Goal: Task Accomplishment & Management: Manage account settings

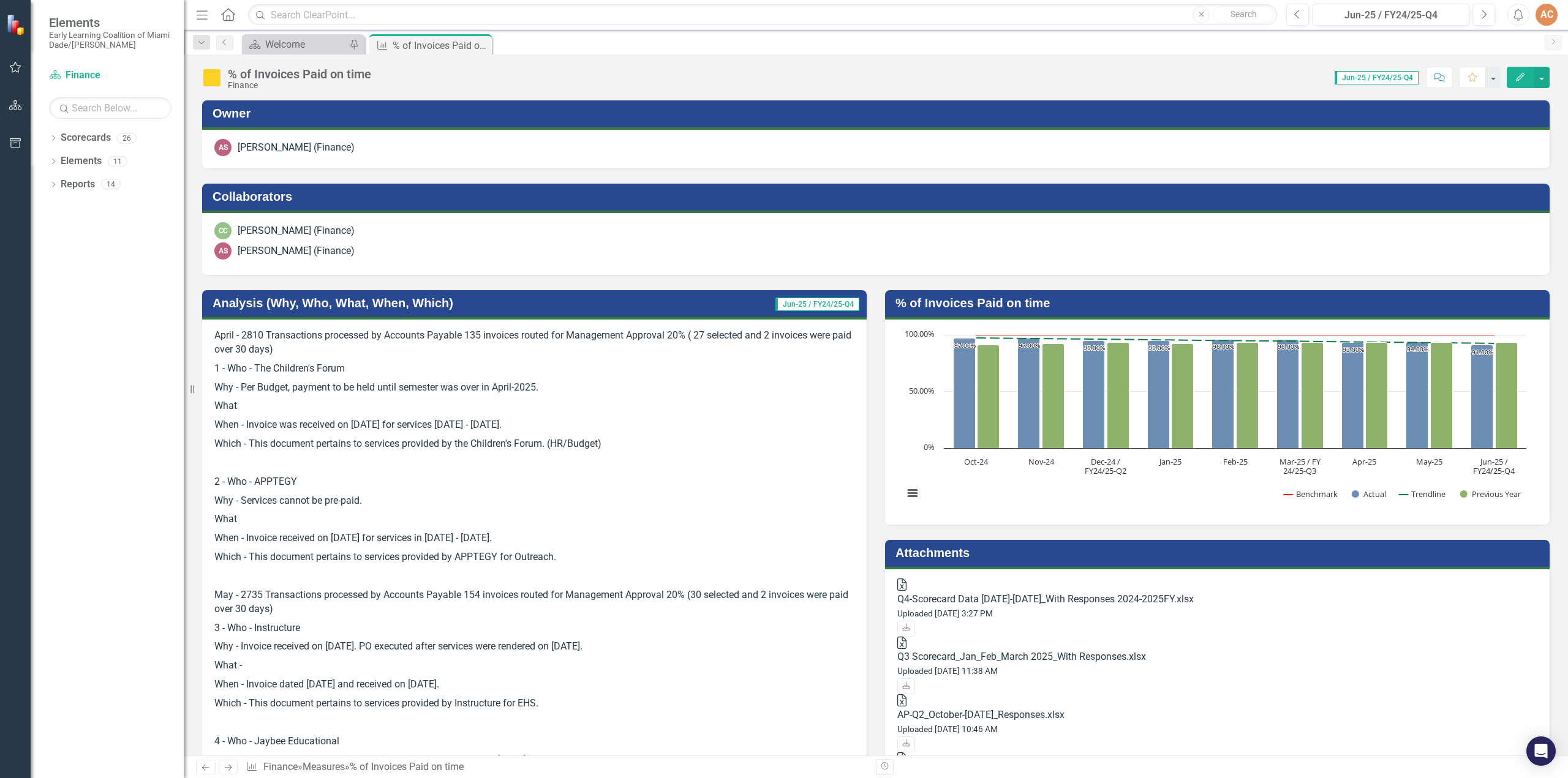
click at [1524, 81] on icon "Edit" at bounding box center [1520, 77] width 11 height 8
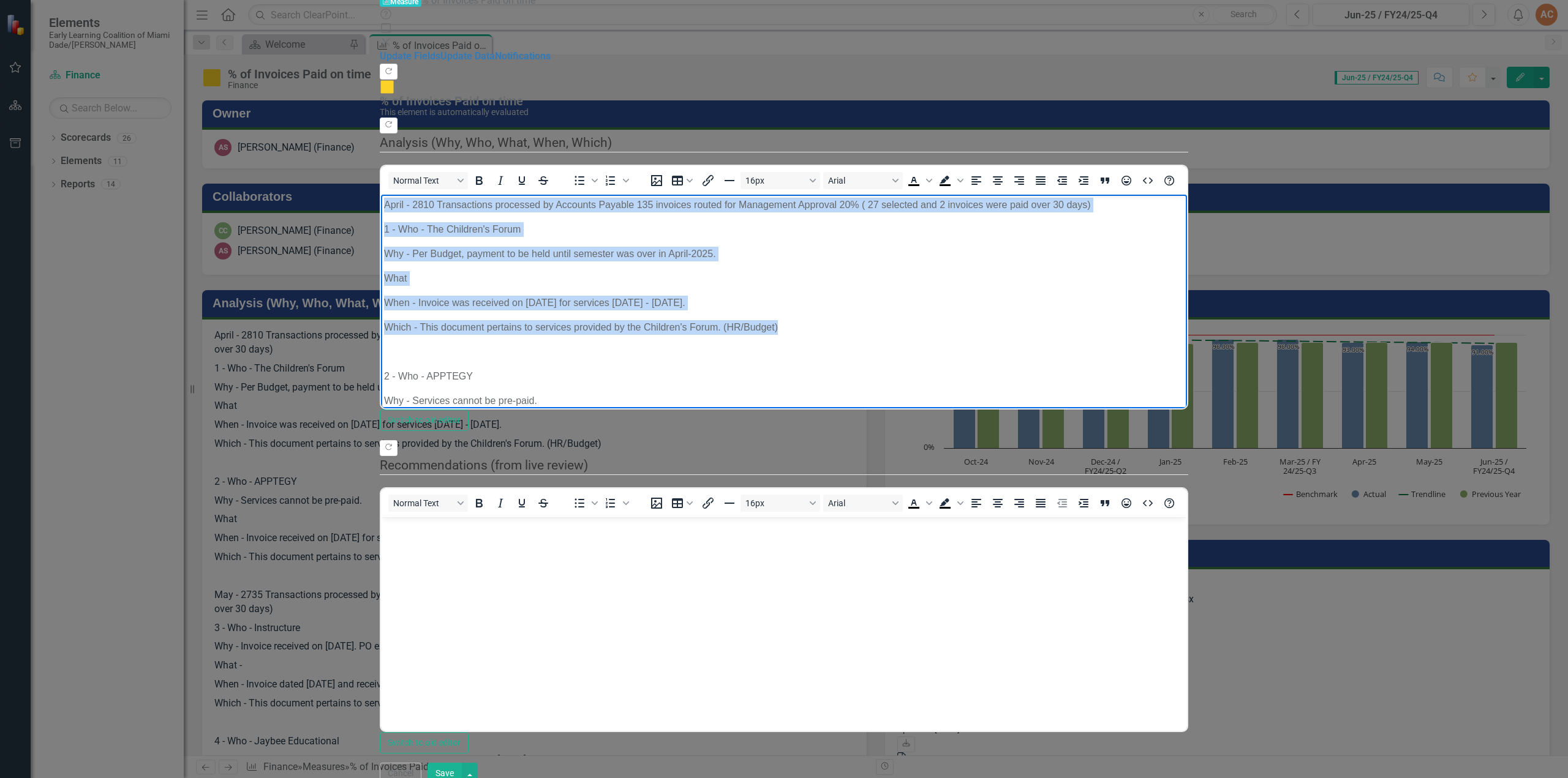
drag, startPoint x: 791, startPoint y: 327, endPoint x: 376, endPoint y: 188, distance: 437.7
click at [381, 194] on html "April - 2810 Transactions processed by Accounts Payable 135 invoices routed for…" at bounding box center [784, 662] width 806 height 937
click at [399, 246] on p "Why - Per Budget, payment to be held until semester was over in April-2025." at bounding box center [784, 253] width 800 height 14
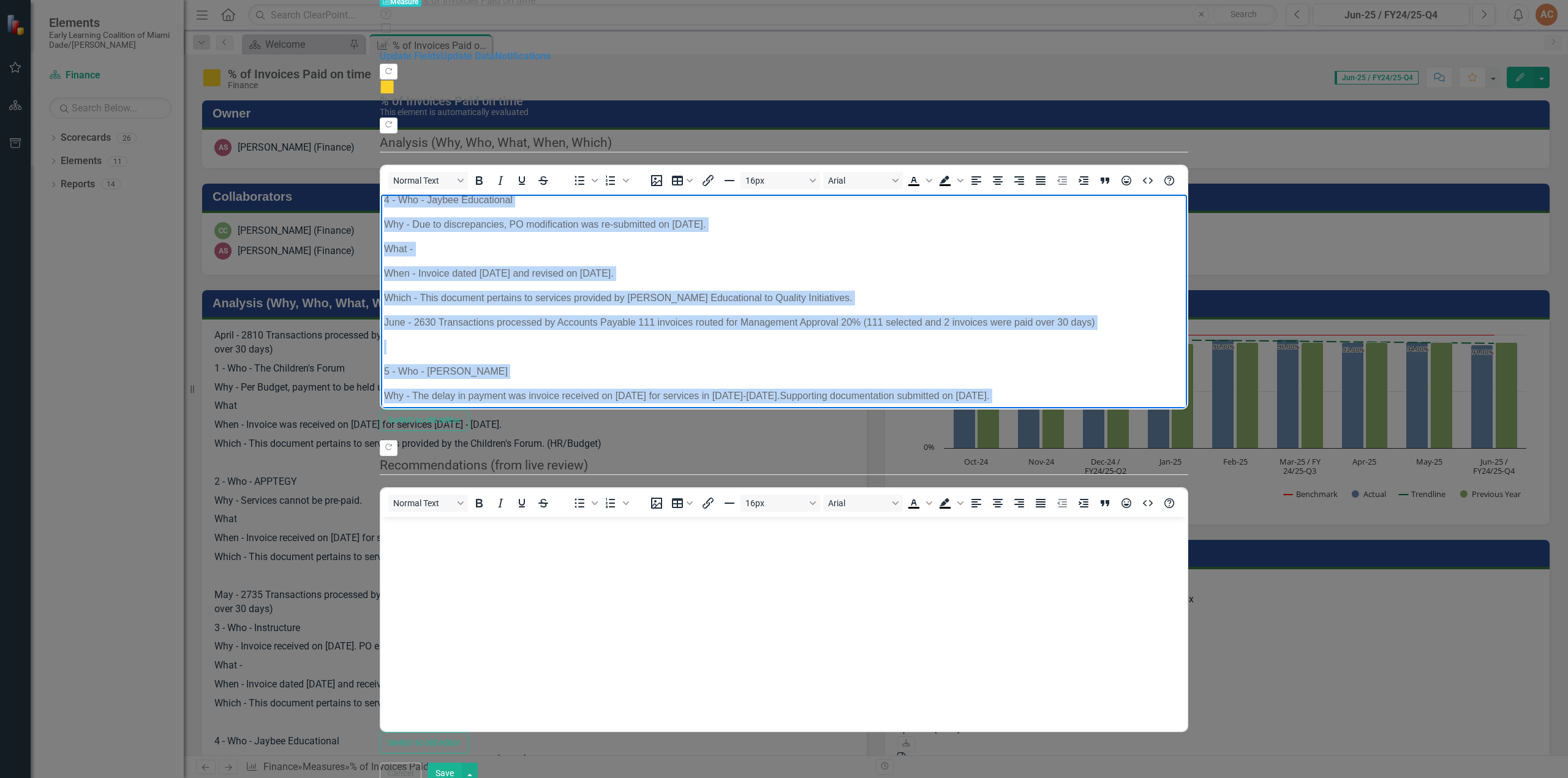
scroll to position [722, 0]
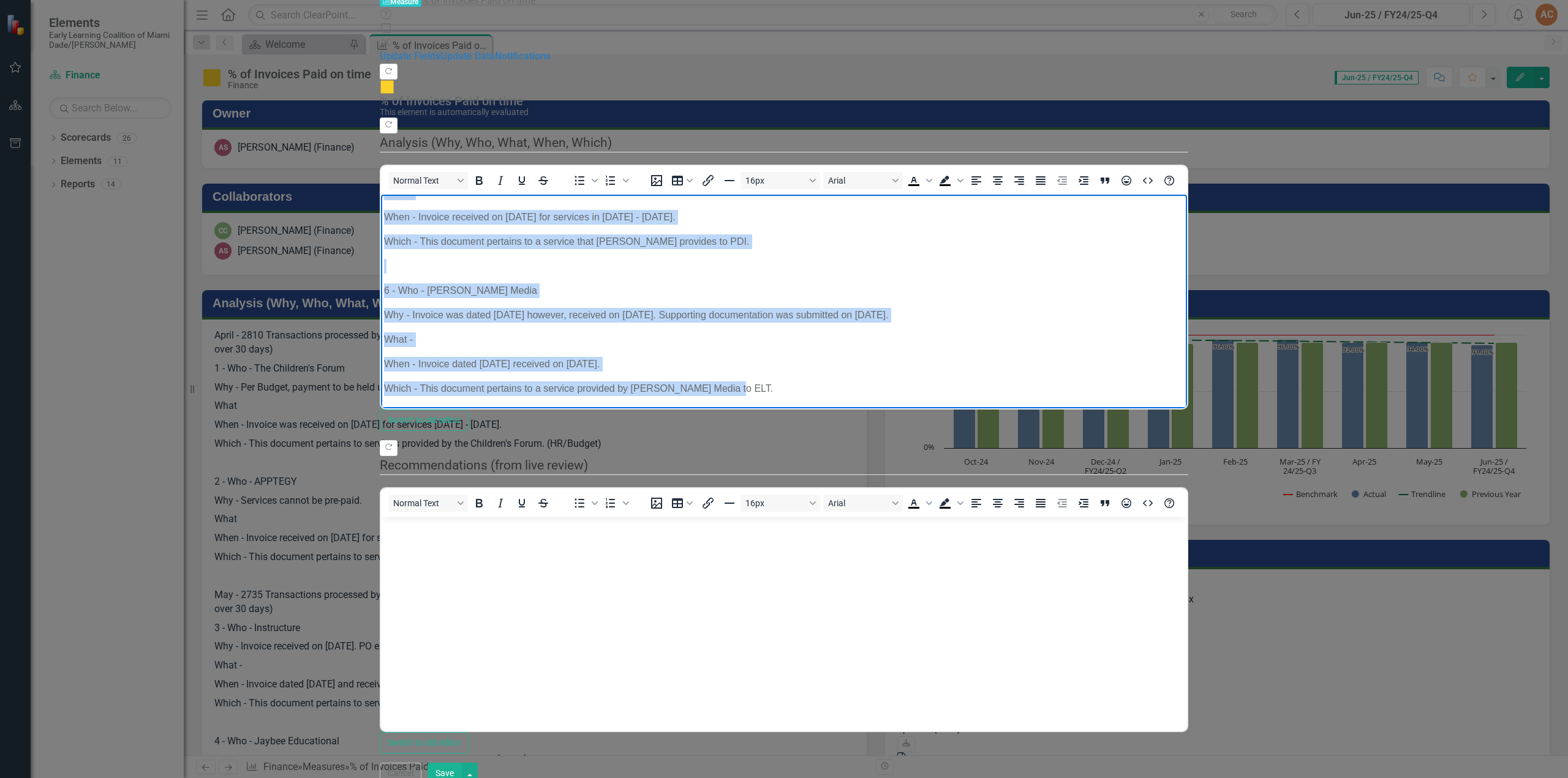
drag, startPoint x: 384, startPoint y: 204, endPoint x: 1364, endPoint y: 561, distance: 1043.0
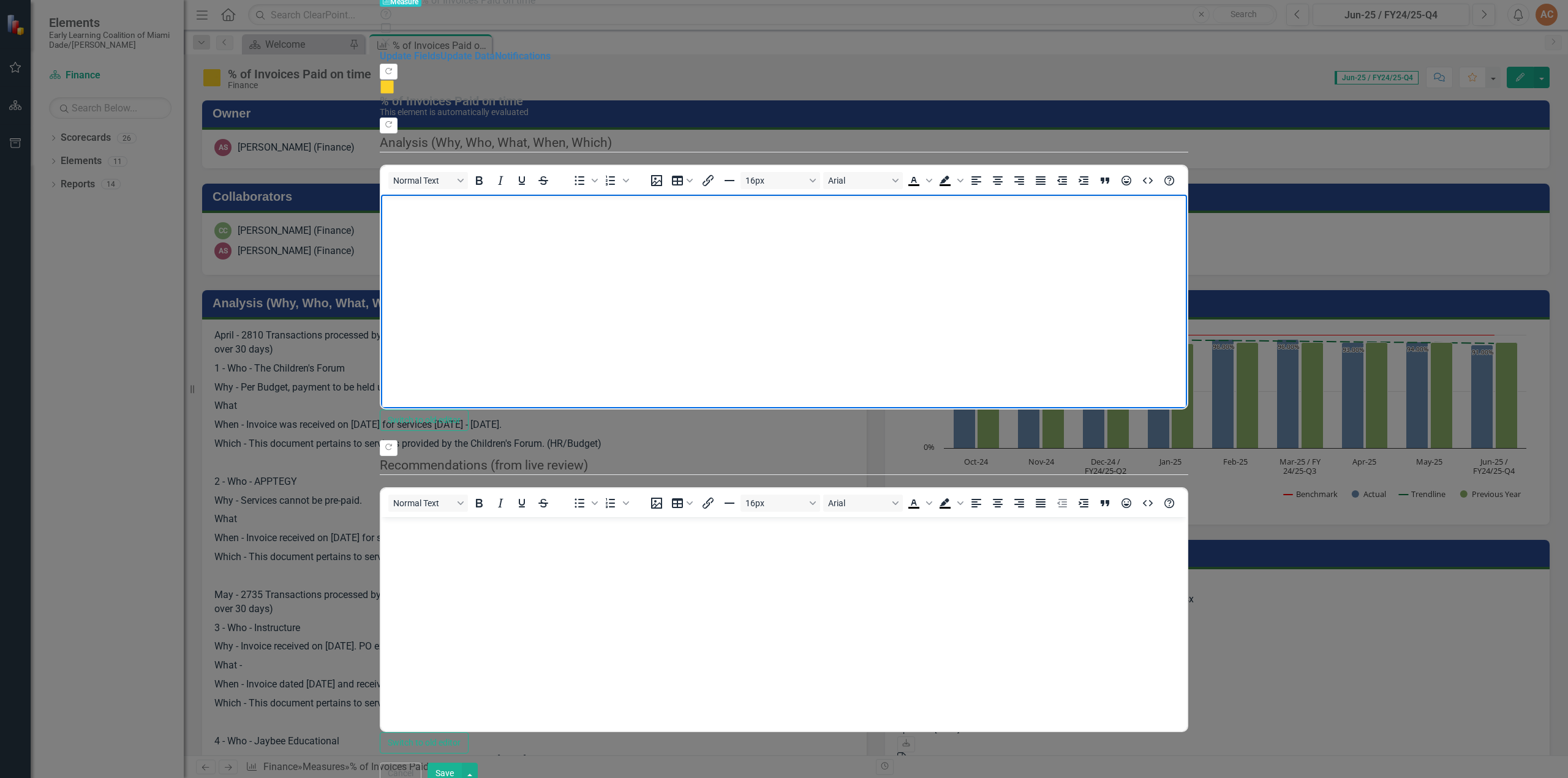
scroll to position [0, 0]
click at [449, 219] on body "Rich Text Area. Press ALT-0 for help." at bounding box center [784, 285] width 806 height 184
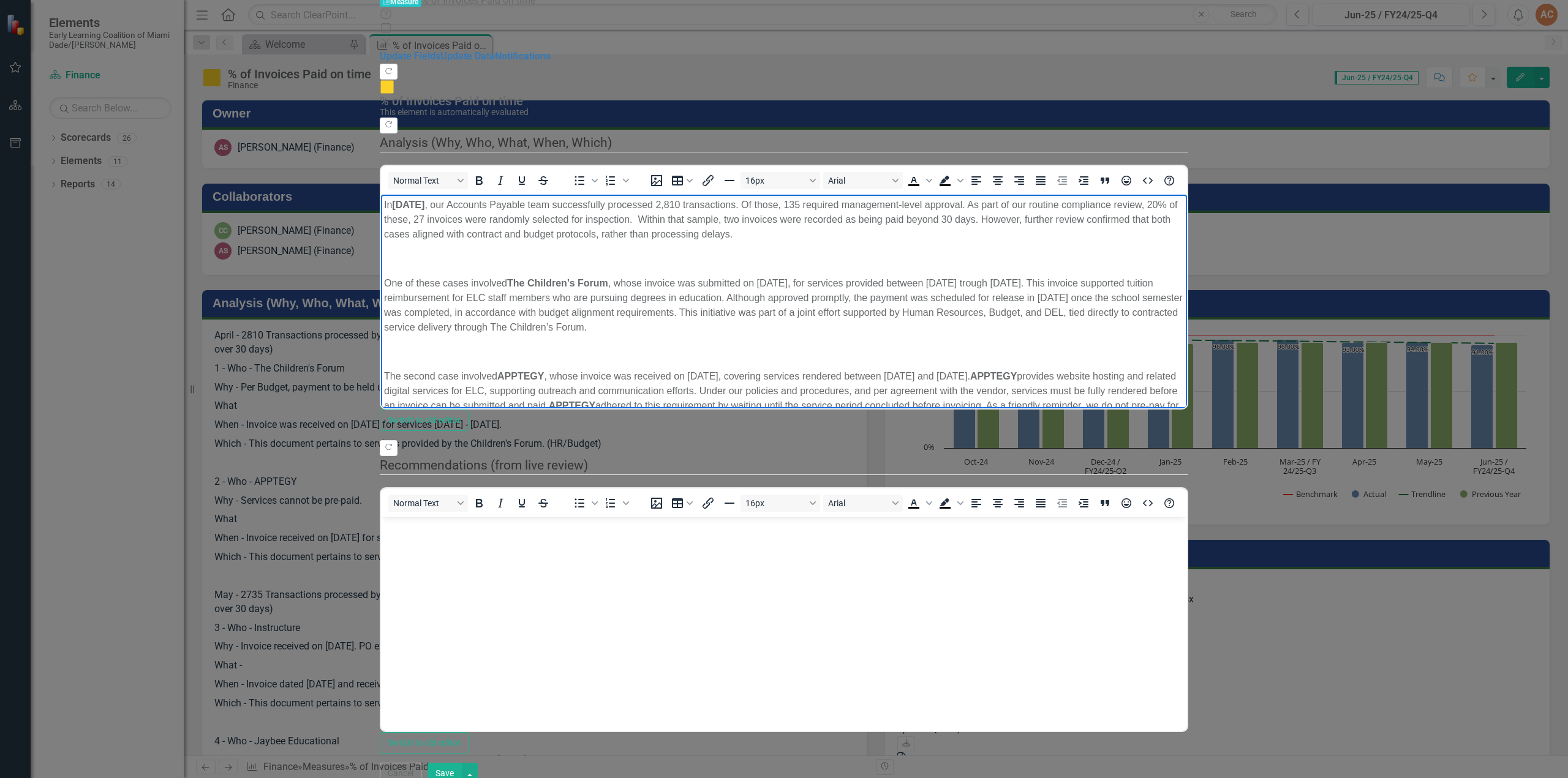
click at [425, 251] on p "Rich Text Area. Press ALT-0 for help." at bounding box center [784, 258] width 800 height 14
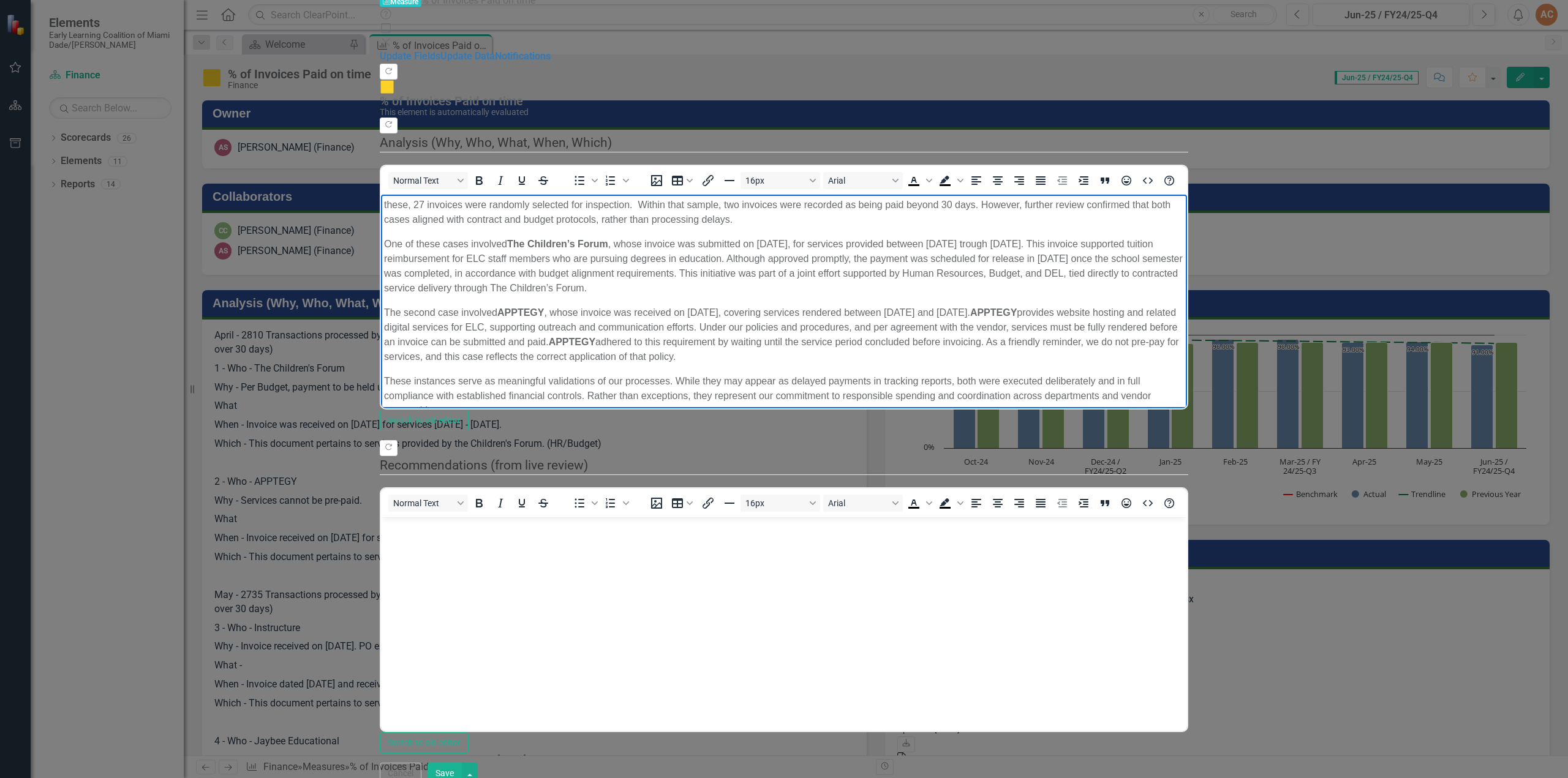
scroll to position [39, 0]
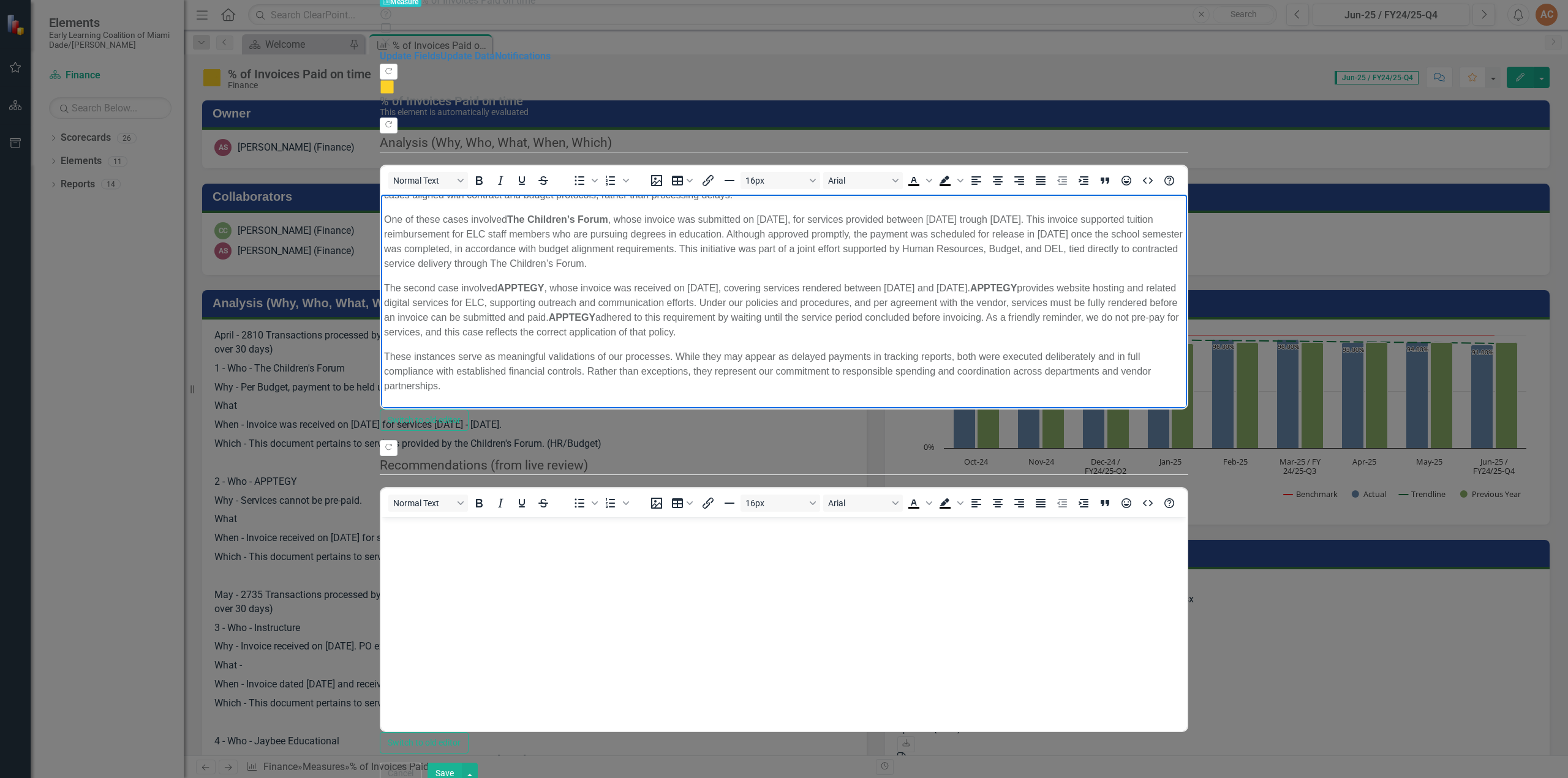
click at [412, 393] on body "In [DATE] , our Accounts Payable team successfully processed 2,810 transactions…" at bounding box center [784, 324] width 806 height 339
click at [406, 442] on p "Rich Text Area. Press ALT-0 for help." at bounding box center [784, 449] width 800 height 14
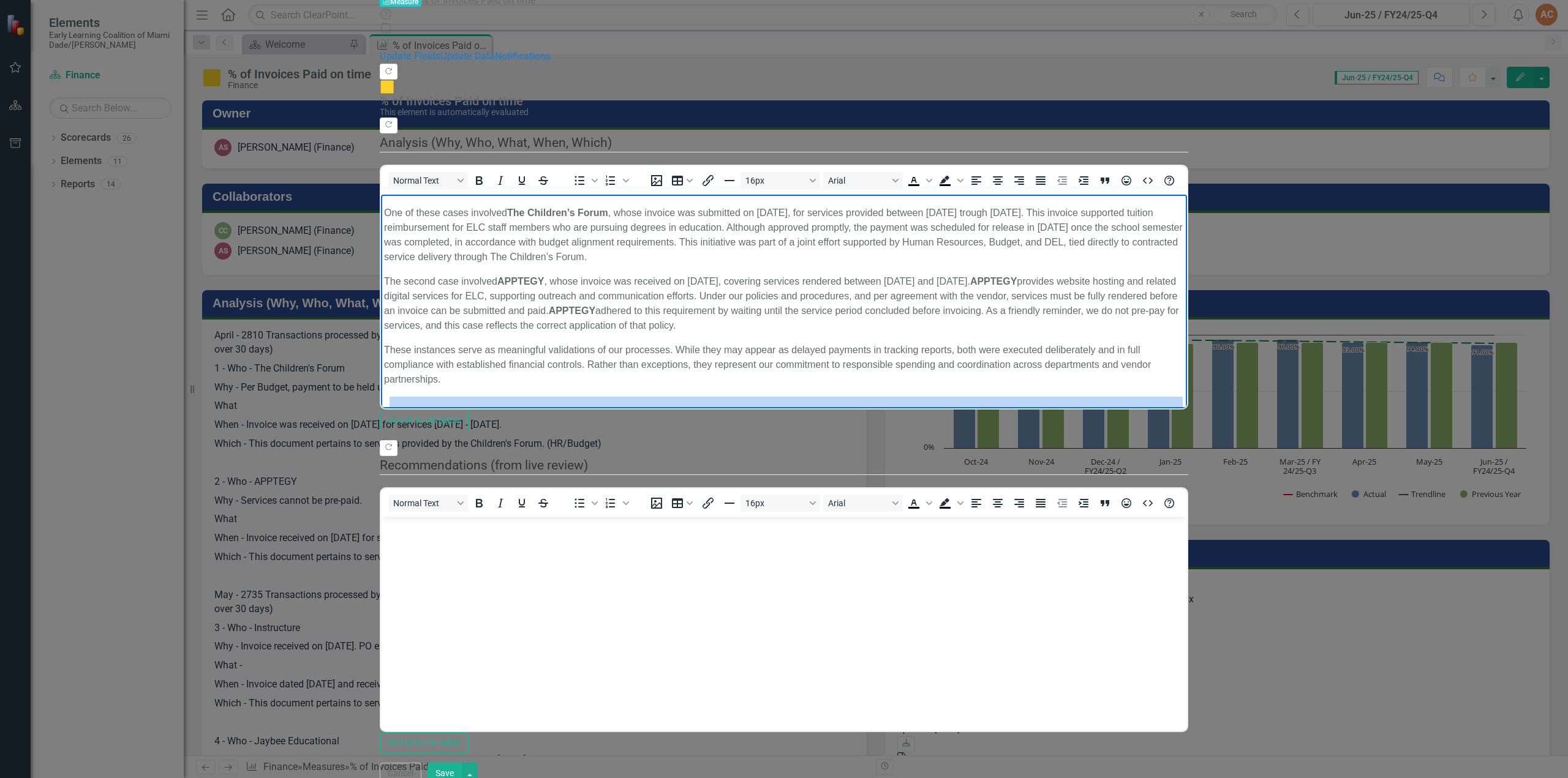
scroll to position [54, 0]
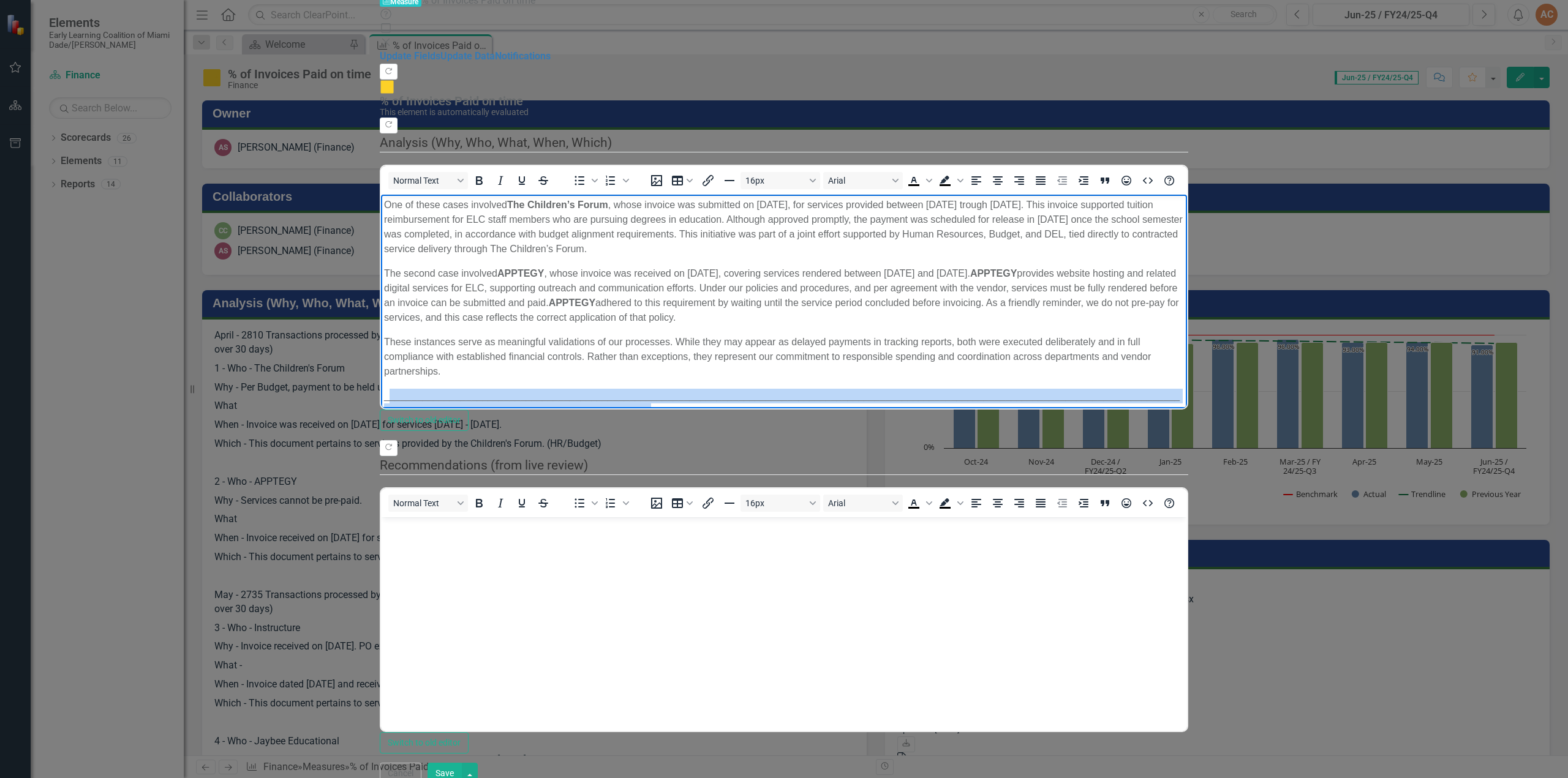
drag, startPoint x: 389, startPoint y: 347, endPoint x: 1462, endPoint y: 344, distance: 1073.0
click at [1187, 343] on html "In [DATE] , our Accounts Payable team successfully processed 2,810 transactions…" at bounding box center [784, 417] width 806 height 555
copy p "_______________________________________________________________________________…"
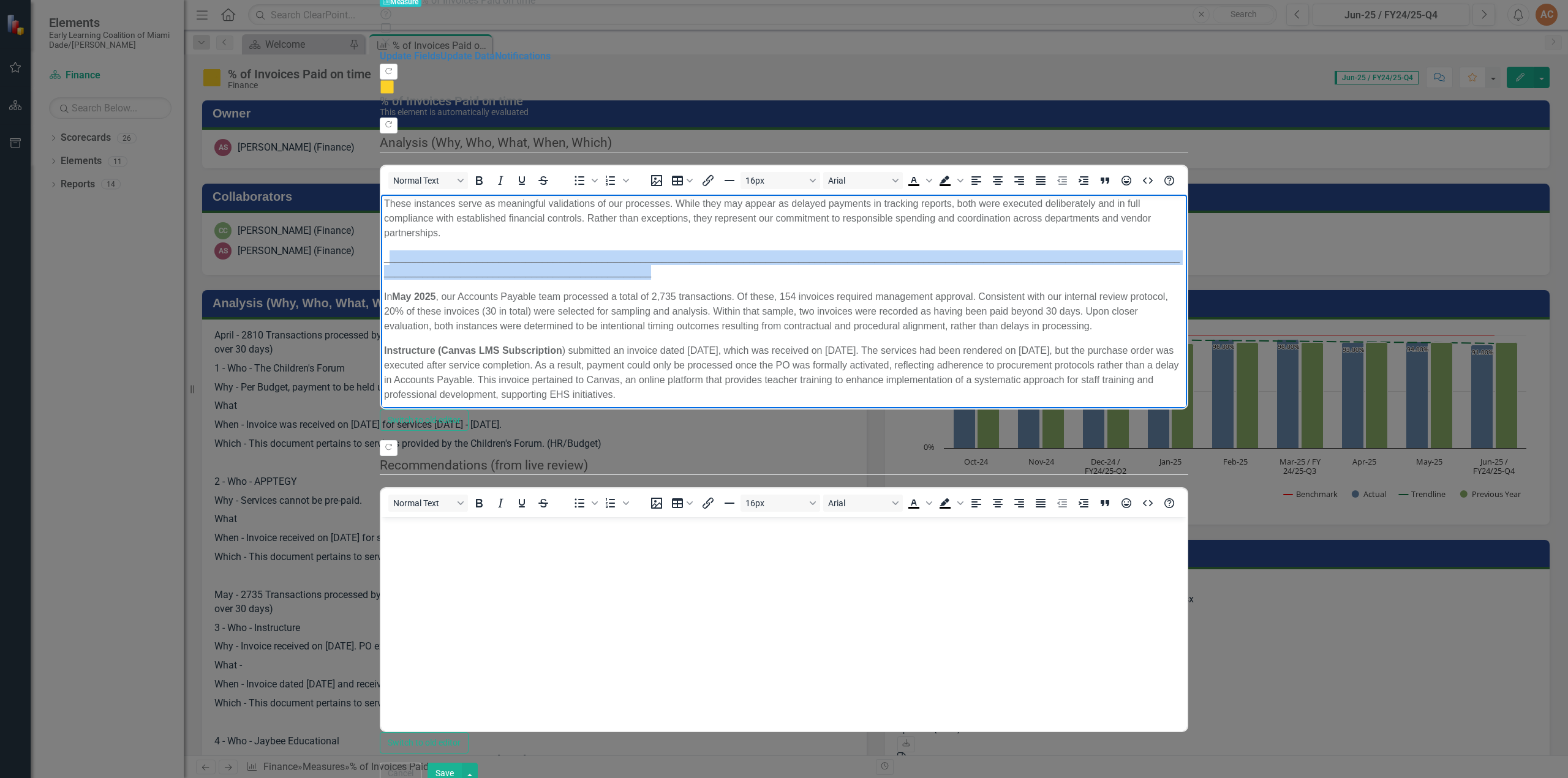
scroll to position [238, 0]
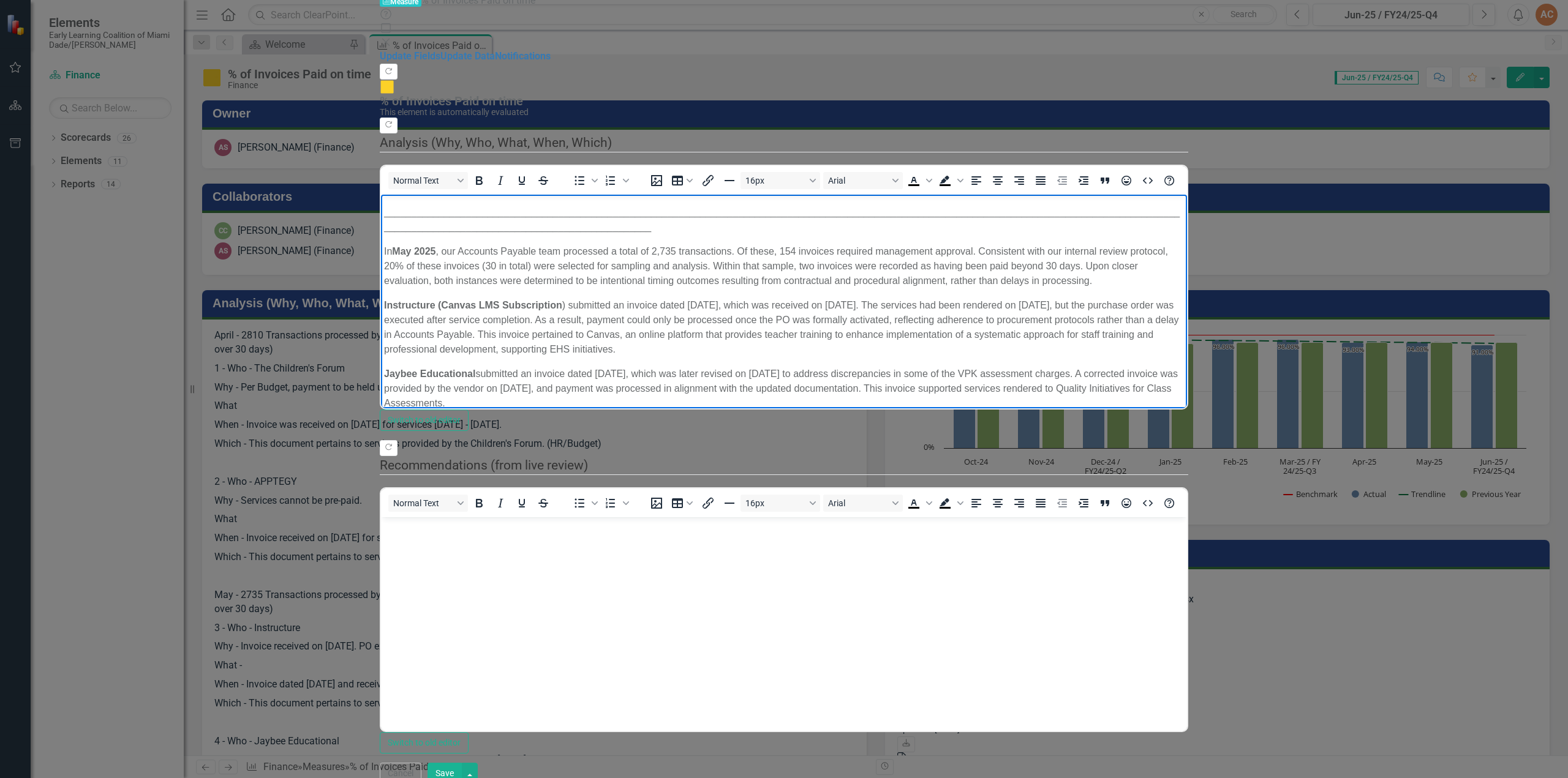
click at [412, 459] on p "Rich Text Area. Press ALT-0 for help." at bounding box center [784, 466] width 800 height 14
click at [454, 374] on body "In [DATE] , our Accounts Payable team successfully processed 2,810 transactions…" at bounding box center [784, 241] width 806 height 570
drag, startPoint x: 1460, startPoint y: 359, endPoint x: 1320, endPoint y: 601, distance: 279.6
click at [391, 498] on p "Rich Text Area. Press ALT-0 for help." at bounding box center [784, 506] width 800 height 14
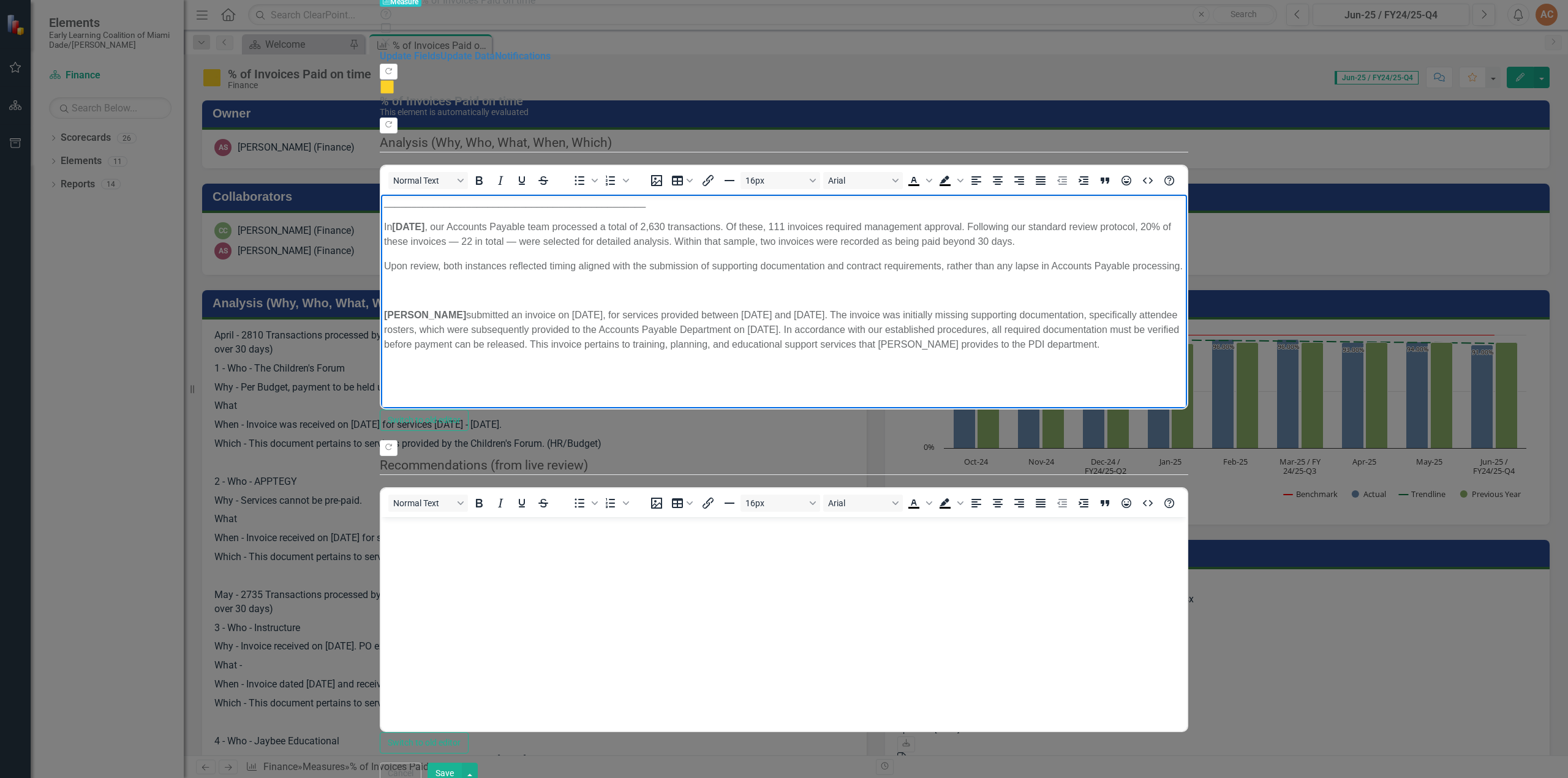
scroll to position [345, 0]
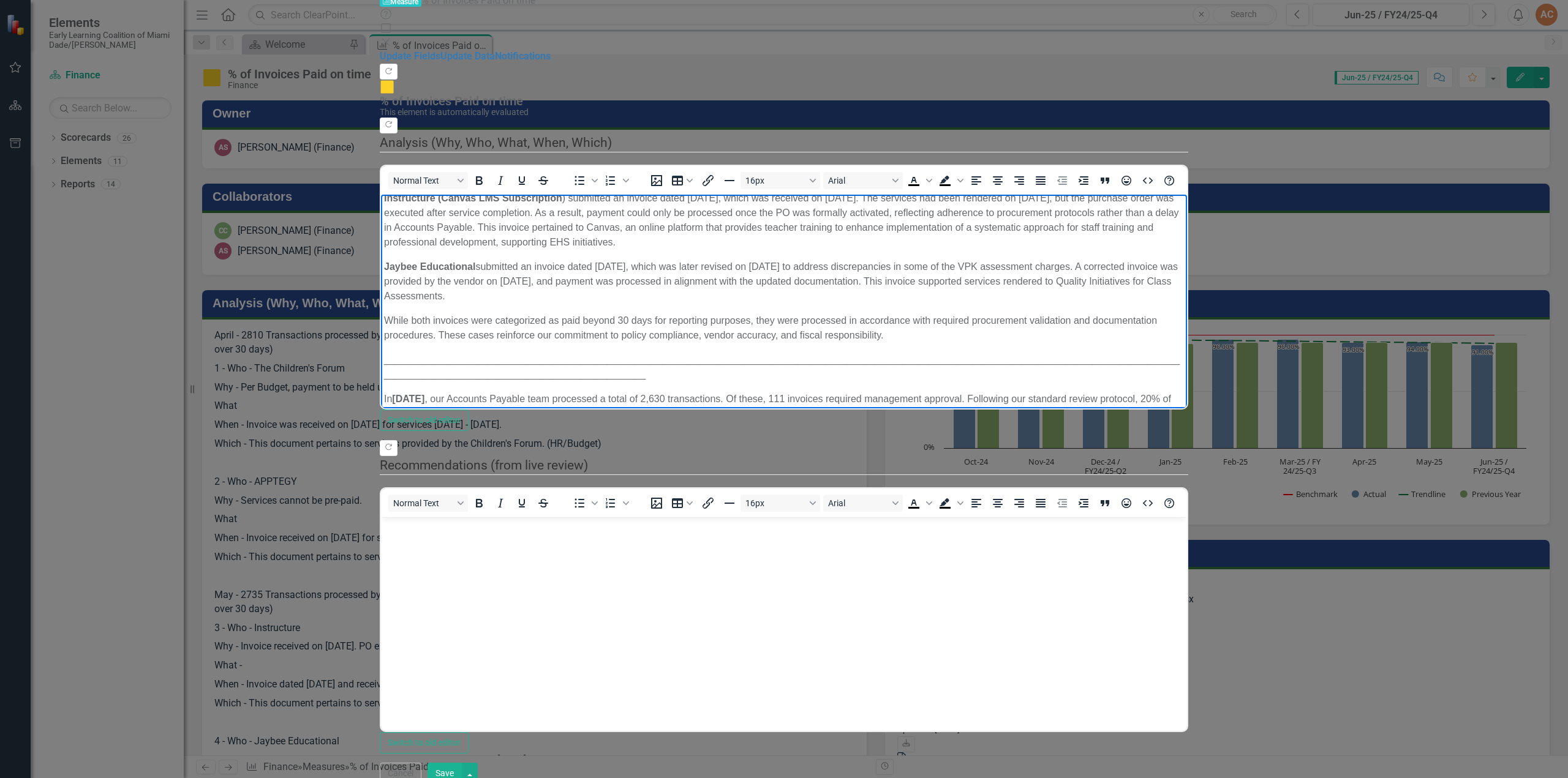
click at [410, 455] on p "Rich Text Area. Press ALT-0 for help." at bounding box center [784, 462] width 800 height 14
click at [410, 509] on p "Rich Text Area. Press ALT-0 for help." at bounding box center [784, 516] width 800 height 14
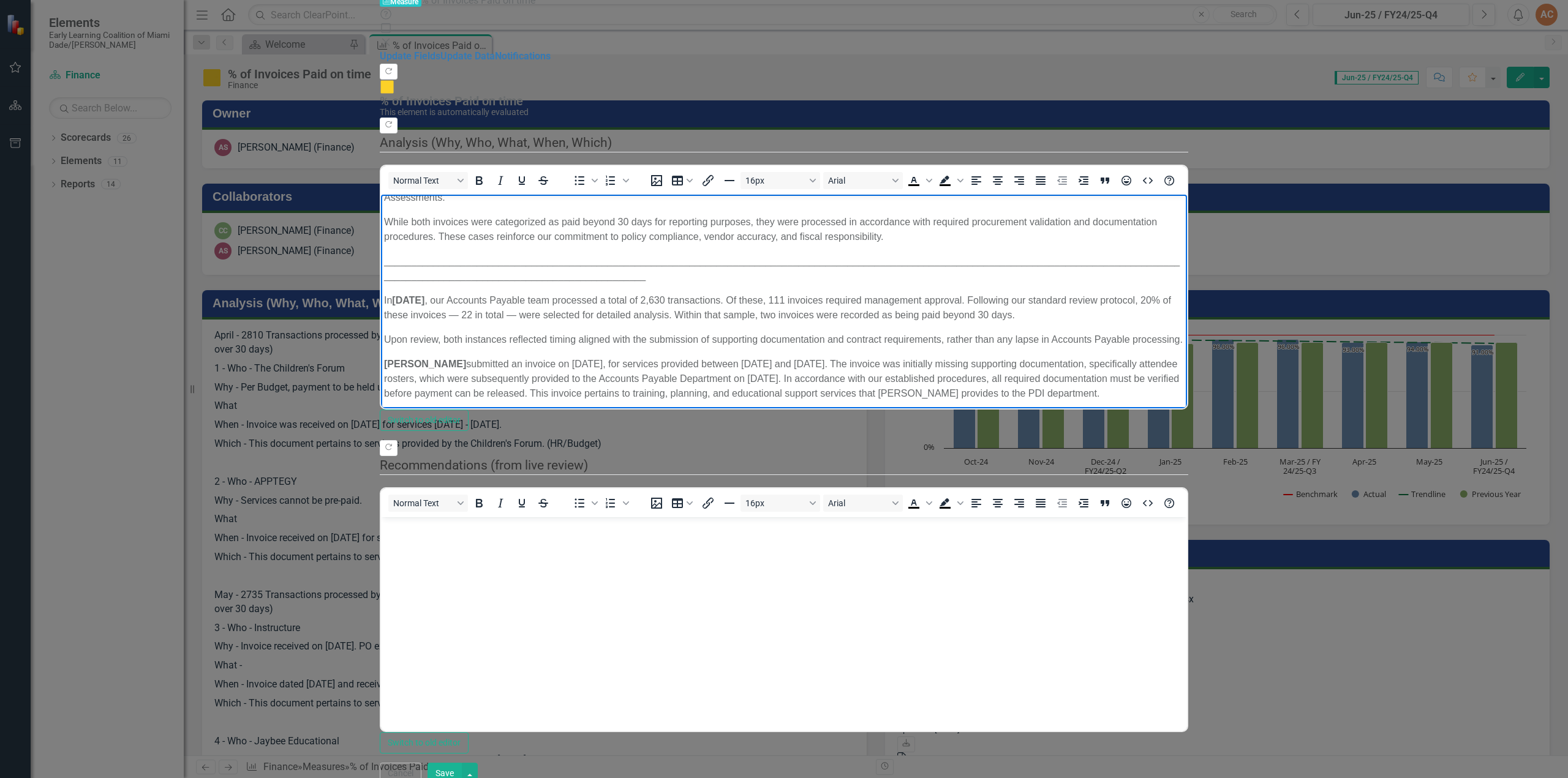
scroll to position [434, 0]
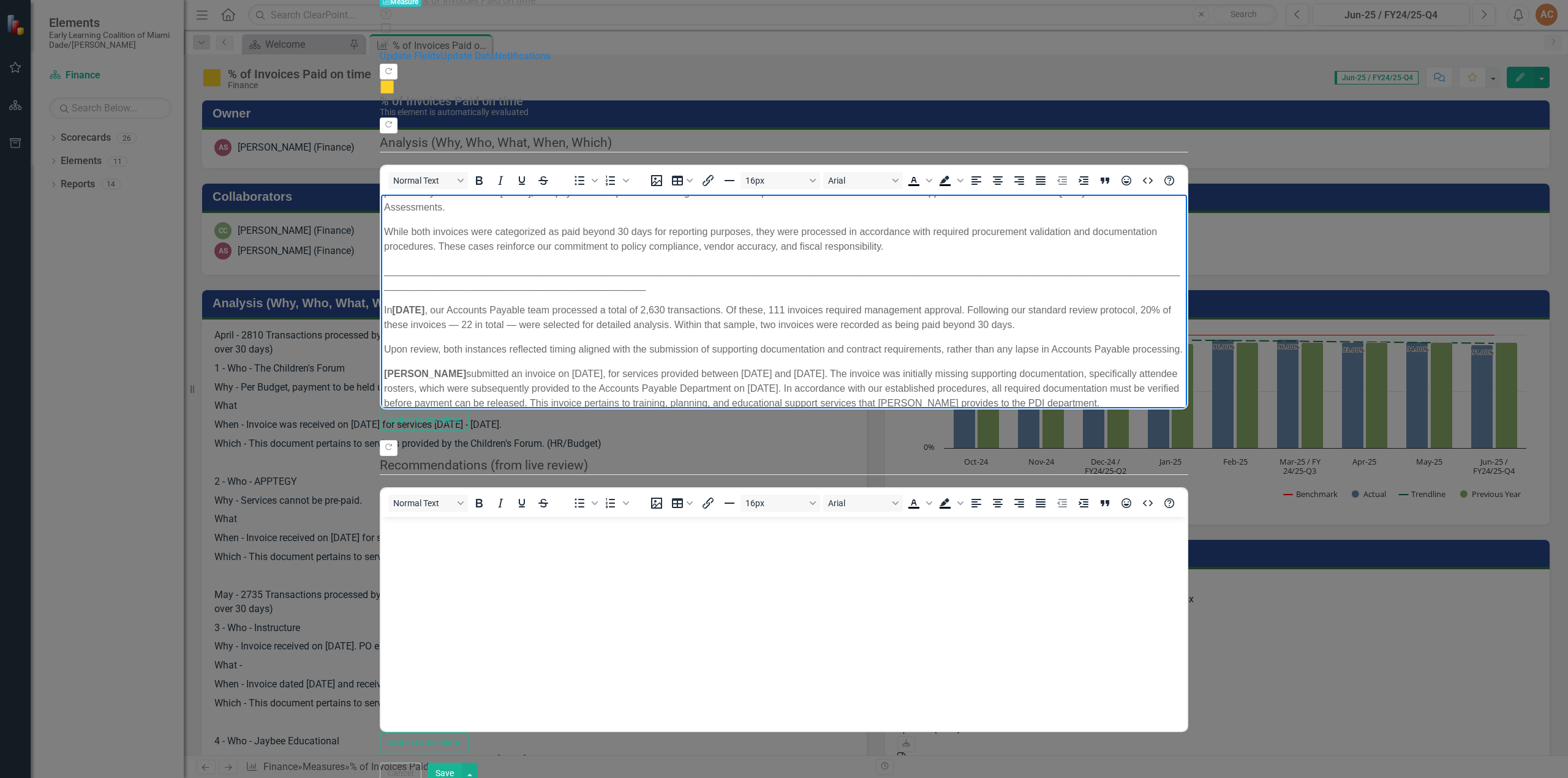
click at [448, 528] on p "Rich Text Area. Press ALT-0 for help." at bounding box center [784, 535] width 800 height 14
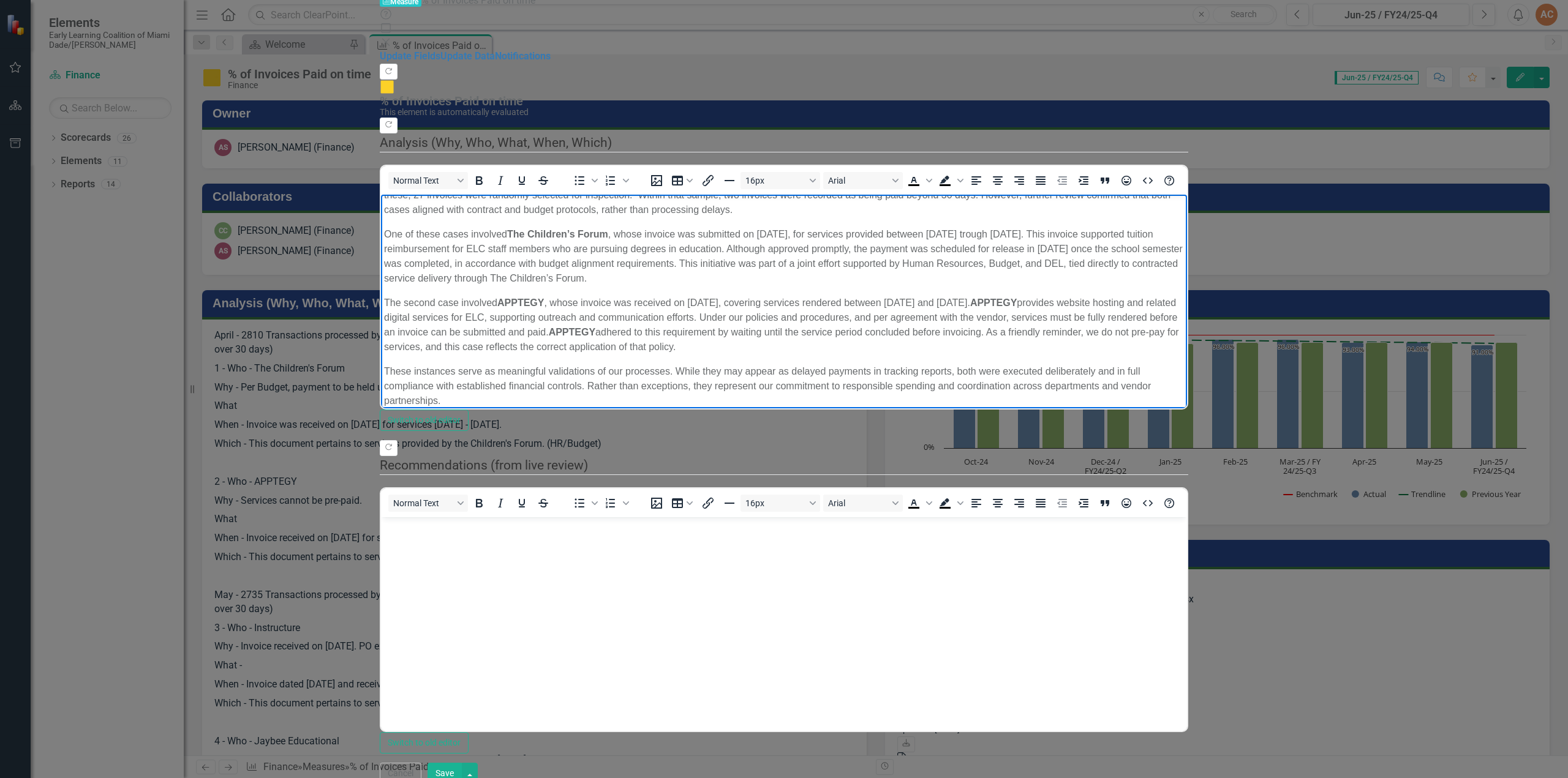
scroll to position [0, 0]
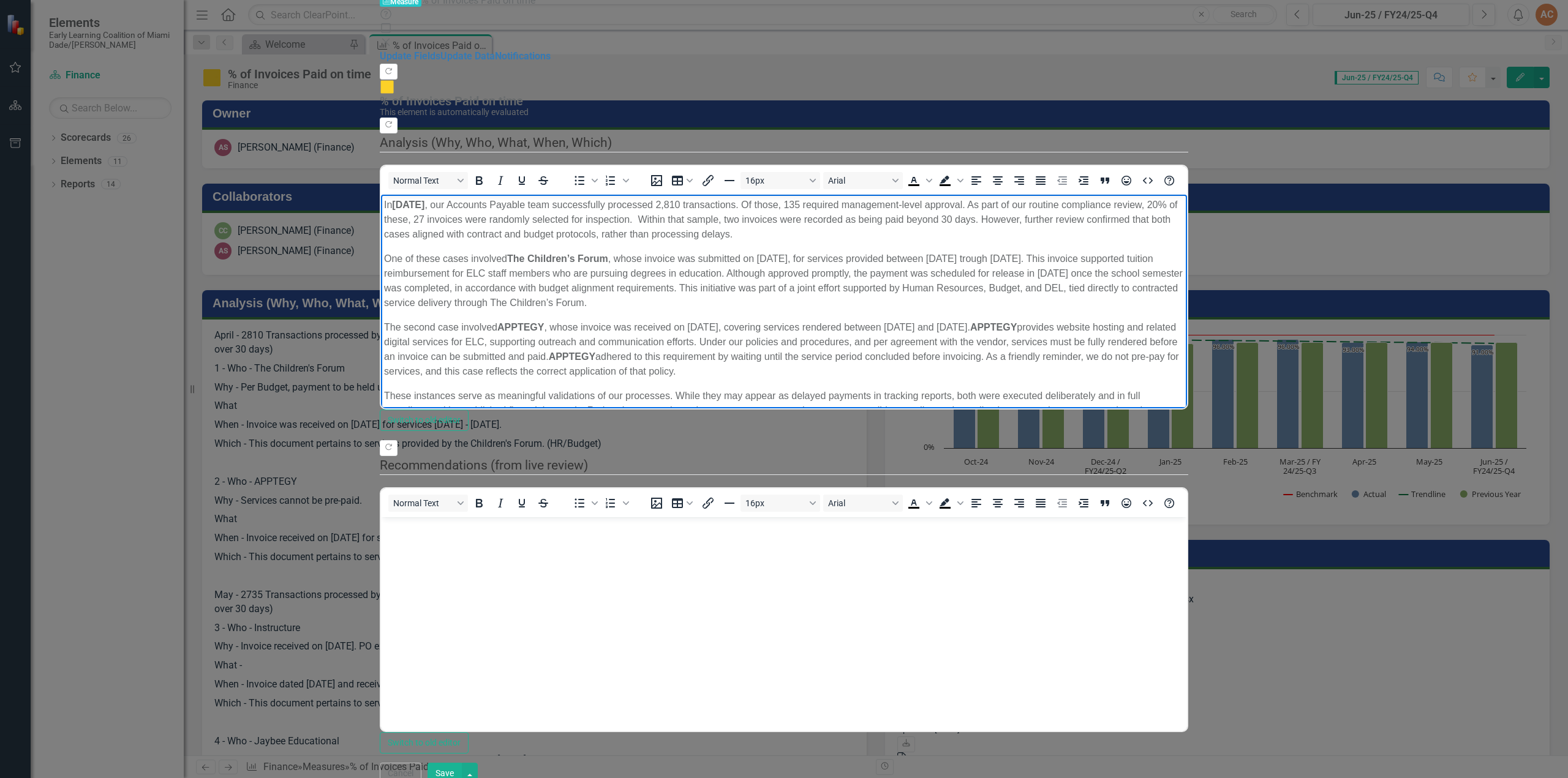
click at [462, 765] on button "Save" at bounding box center [444, 773] width 34 height 22
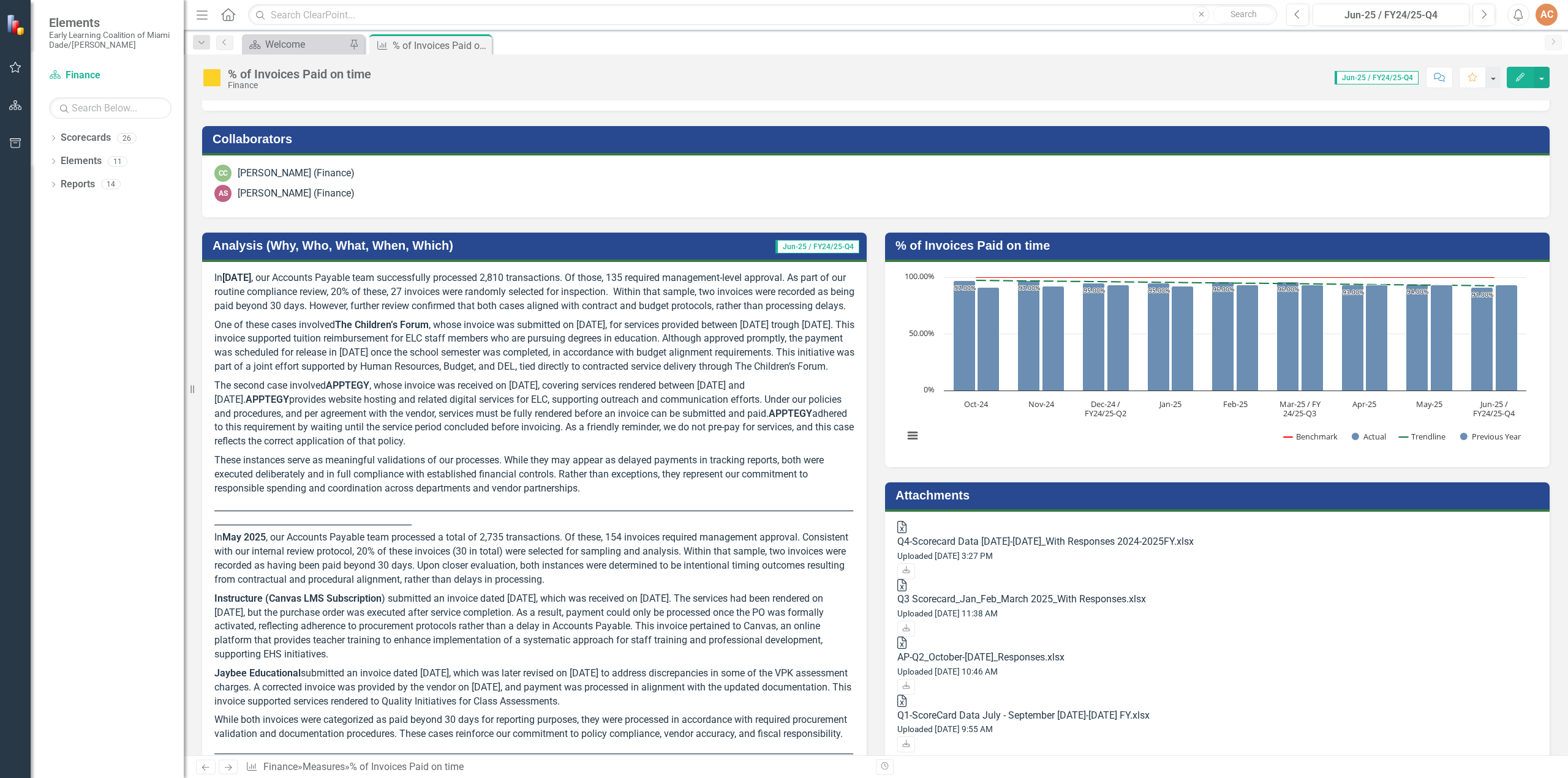
scroll to position [50, 0]
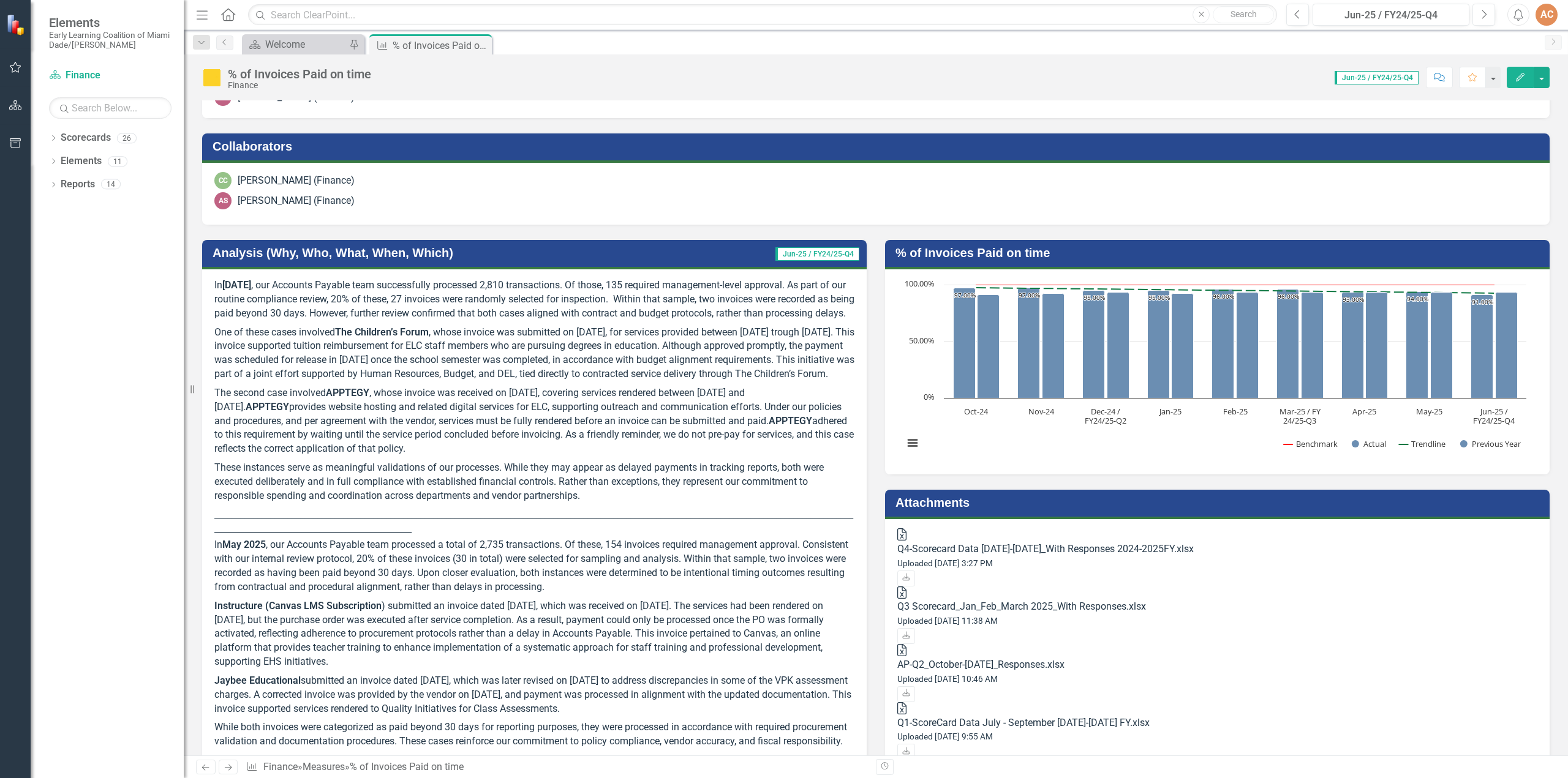
click at [1516, 76] on icon "Edit" at bounding box center [1520, 77] width 11 height 8
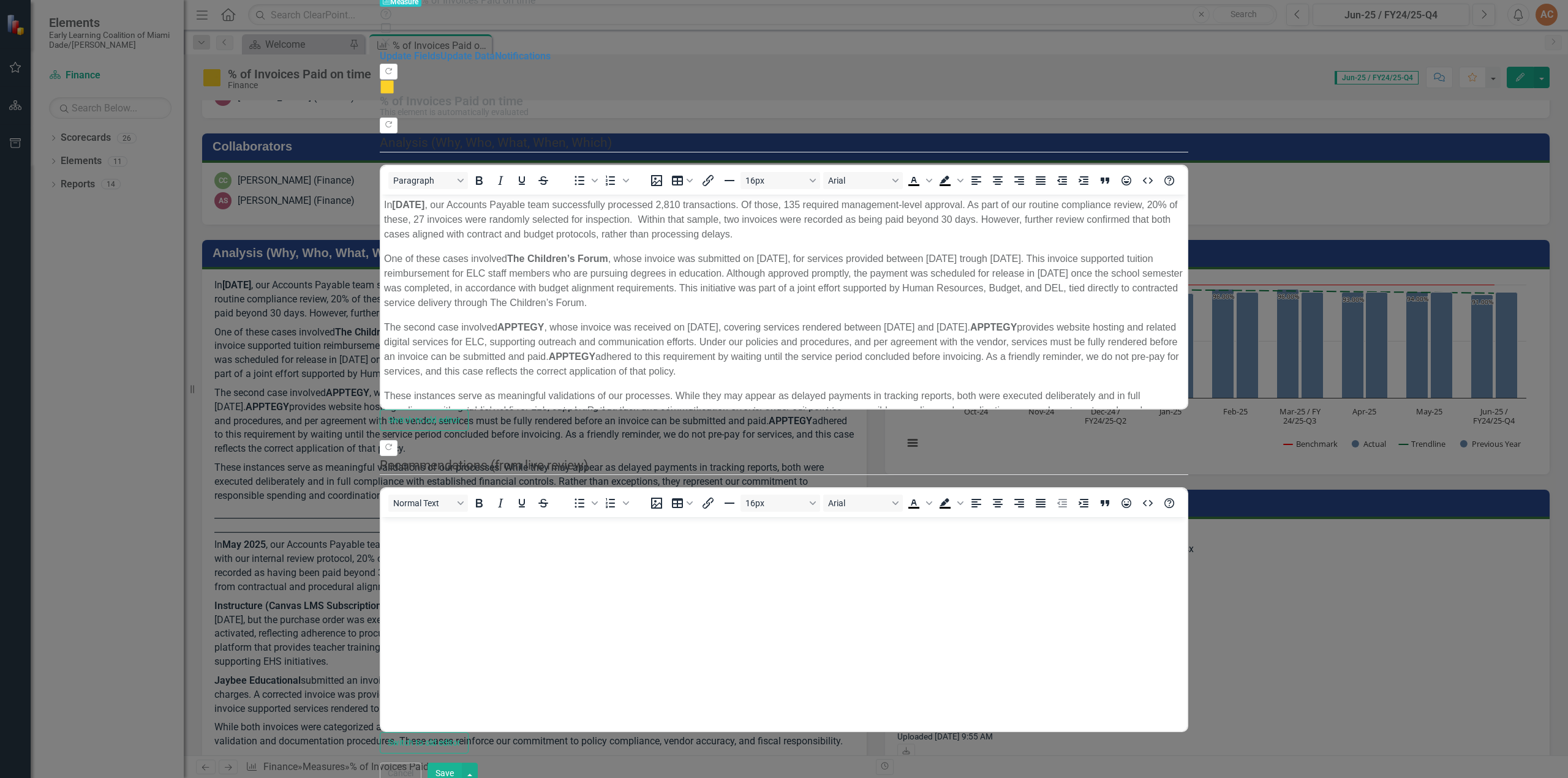
scroll to position [0, 0]
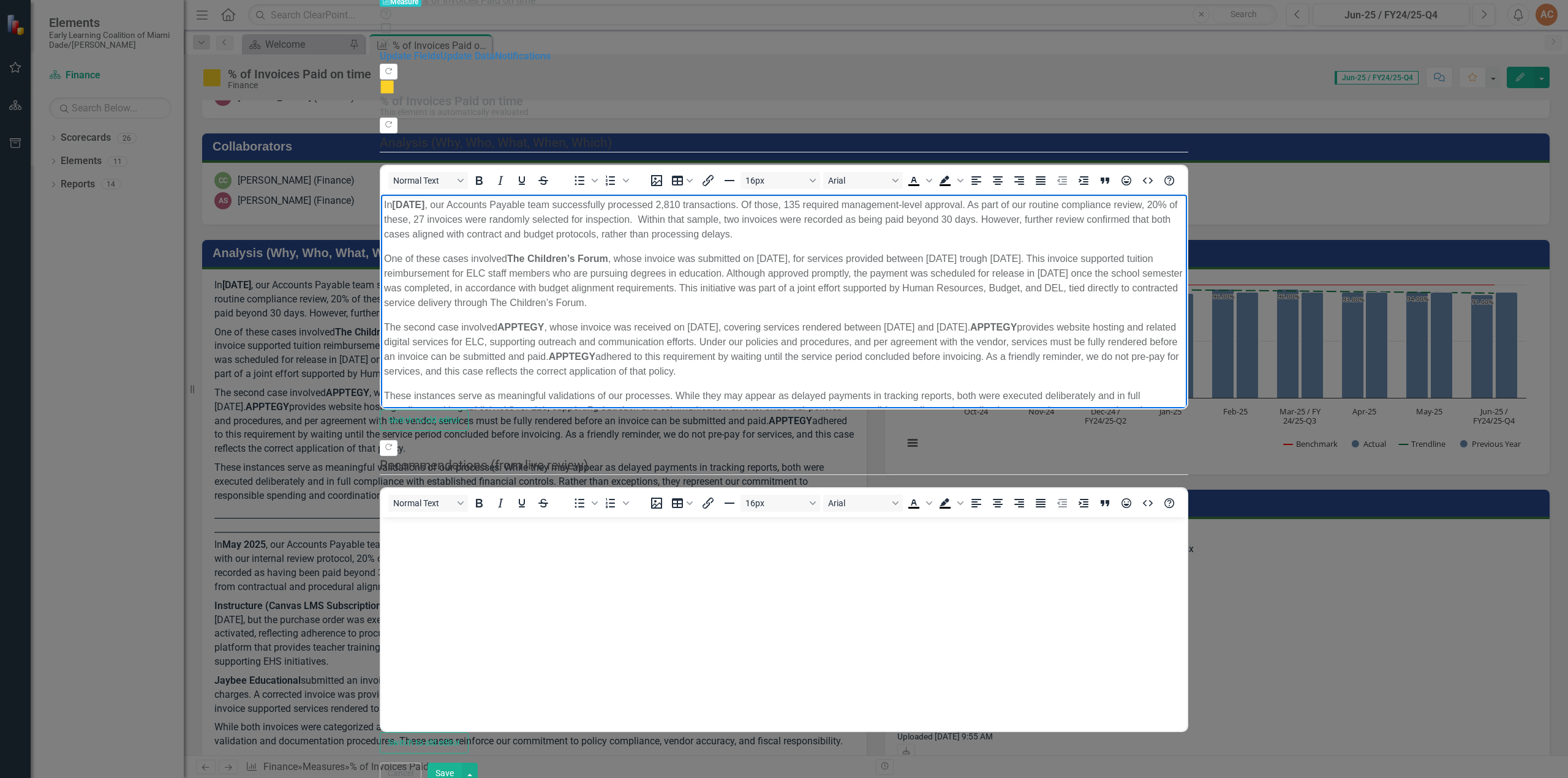
click at [436, 230] on body "In [DATE] , our Accounts Payable team successfully processed 2,810 transactions…" at bounding box center [784, 591] width 806 height 795
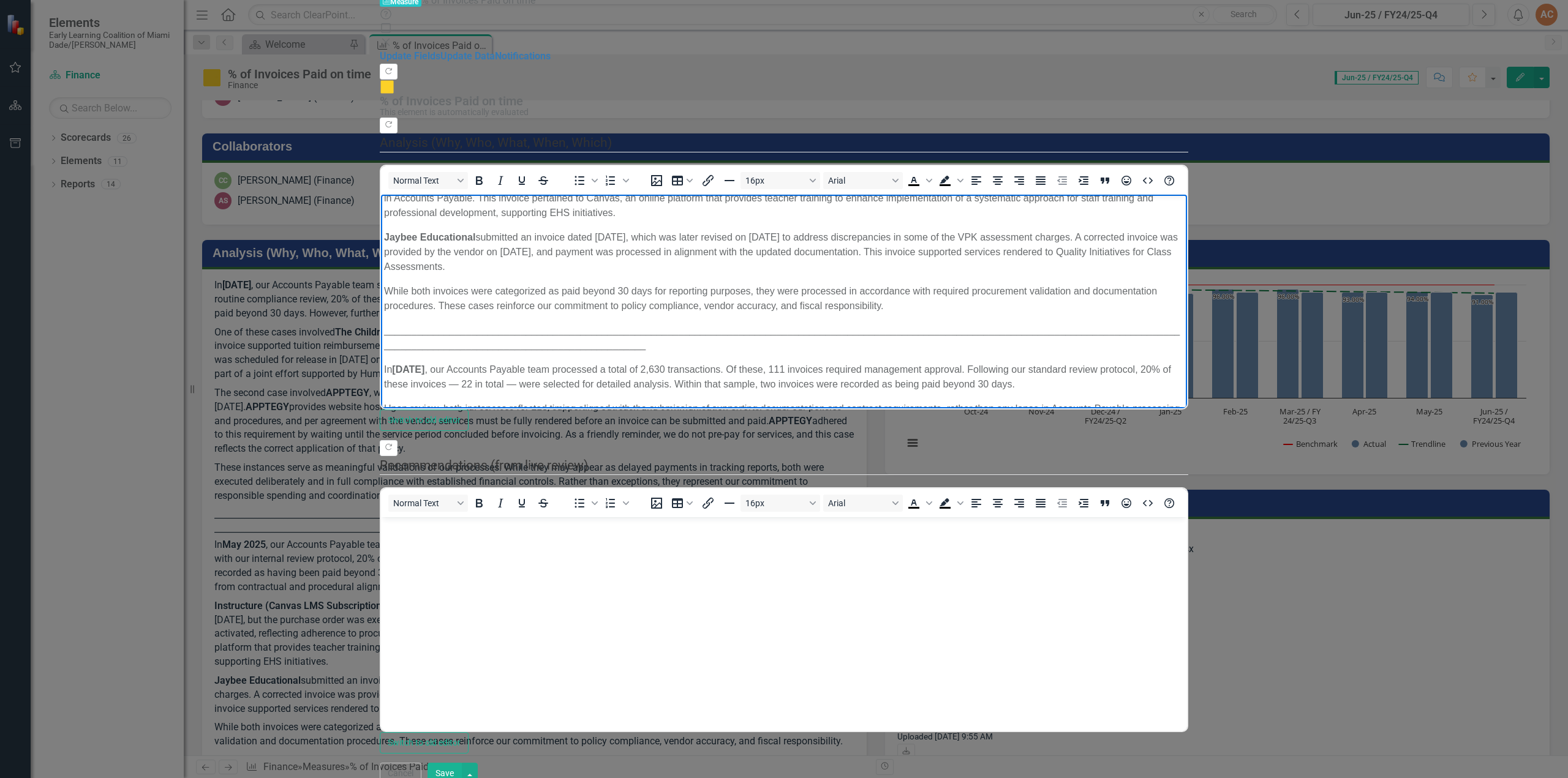
click at [476, 323] on p "_______________________________________________________________________________…" at bounding box center [784, 337] width 800 height 29
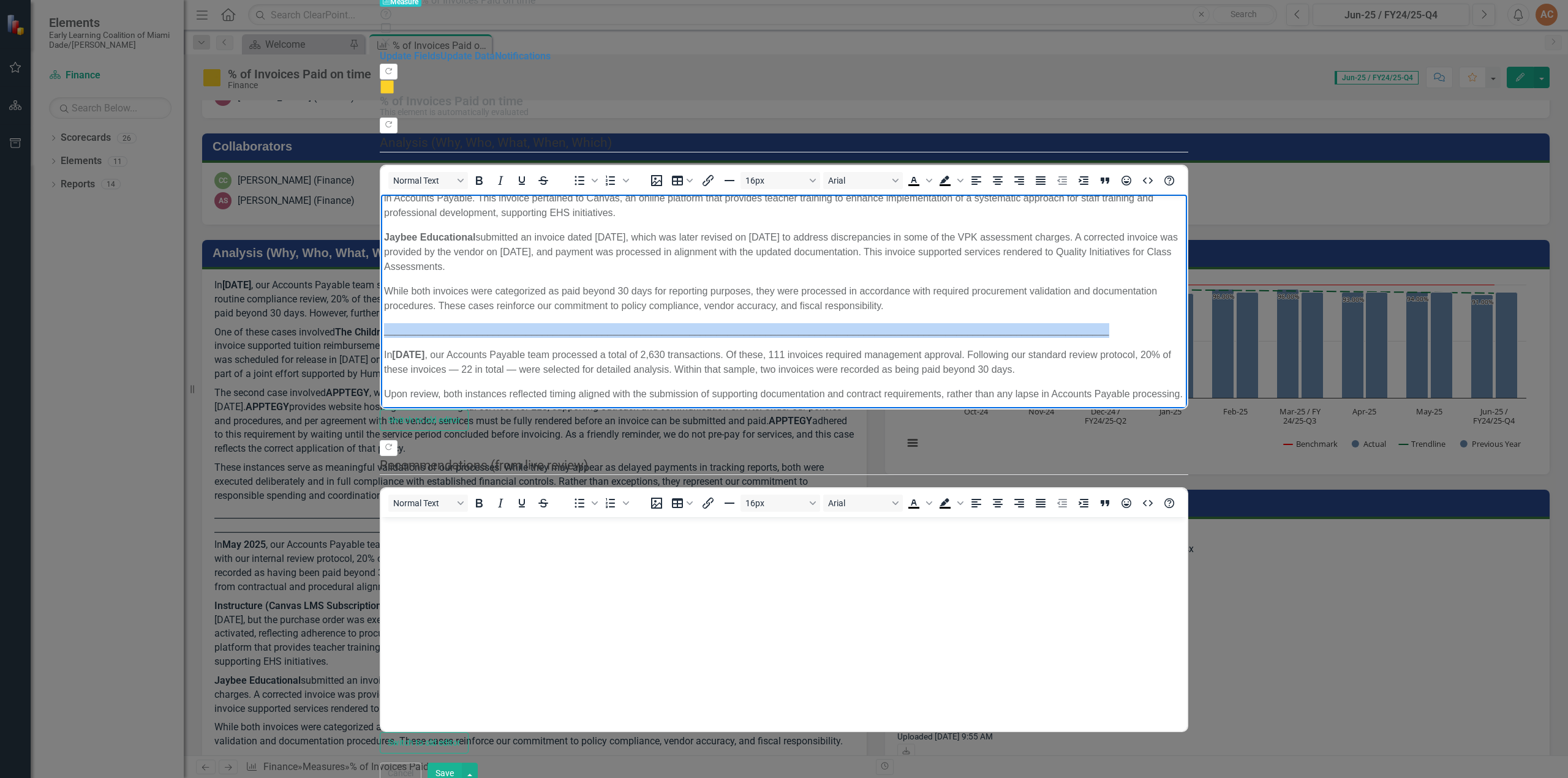
copy p "_______________________________________________________________________________…"
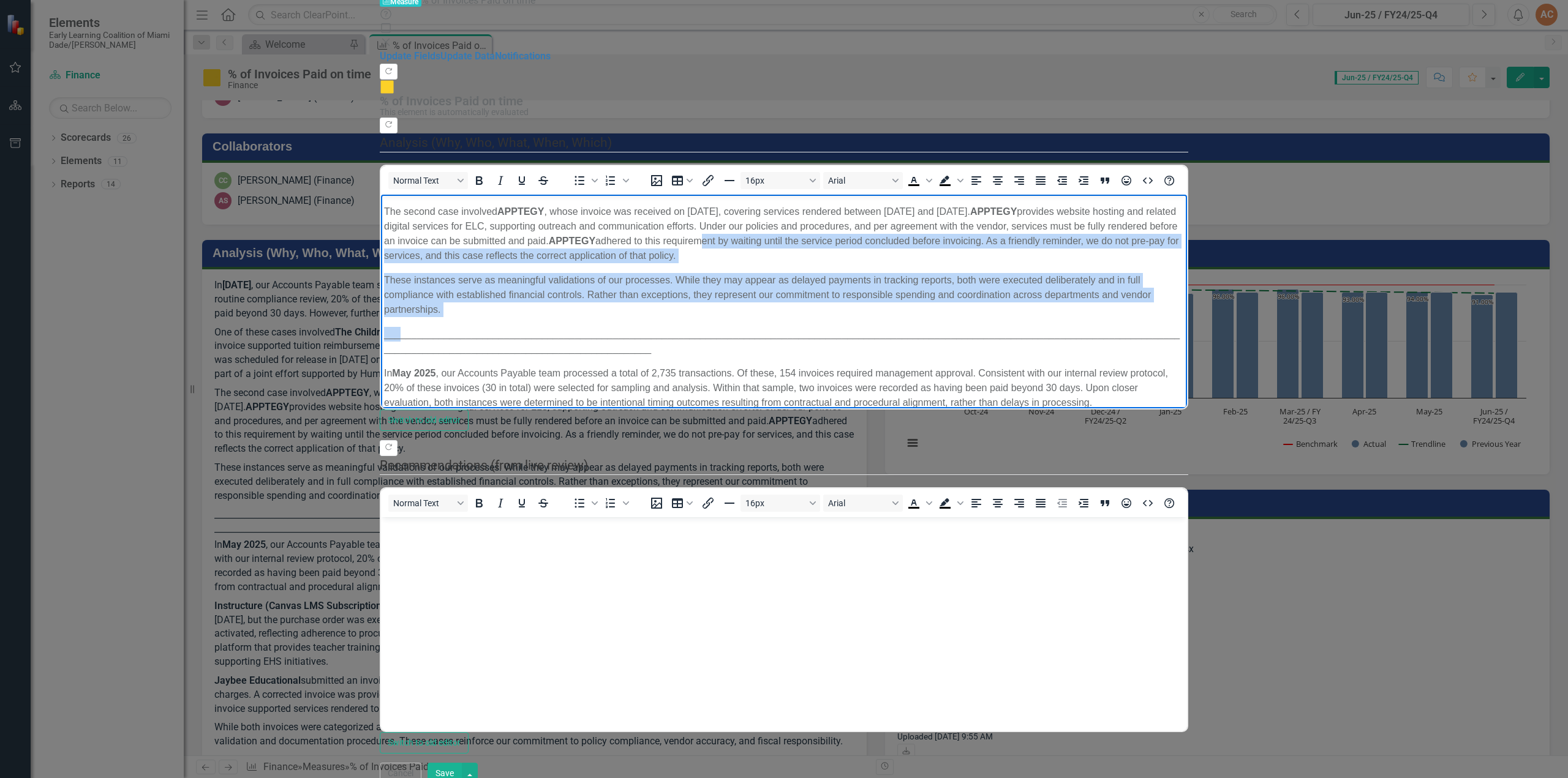
scroll to position [110, 0]
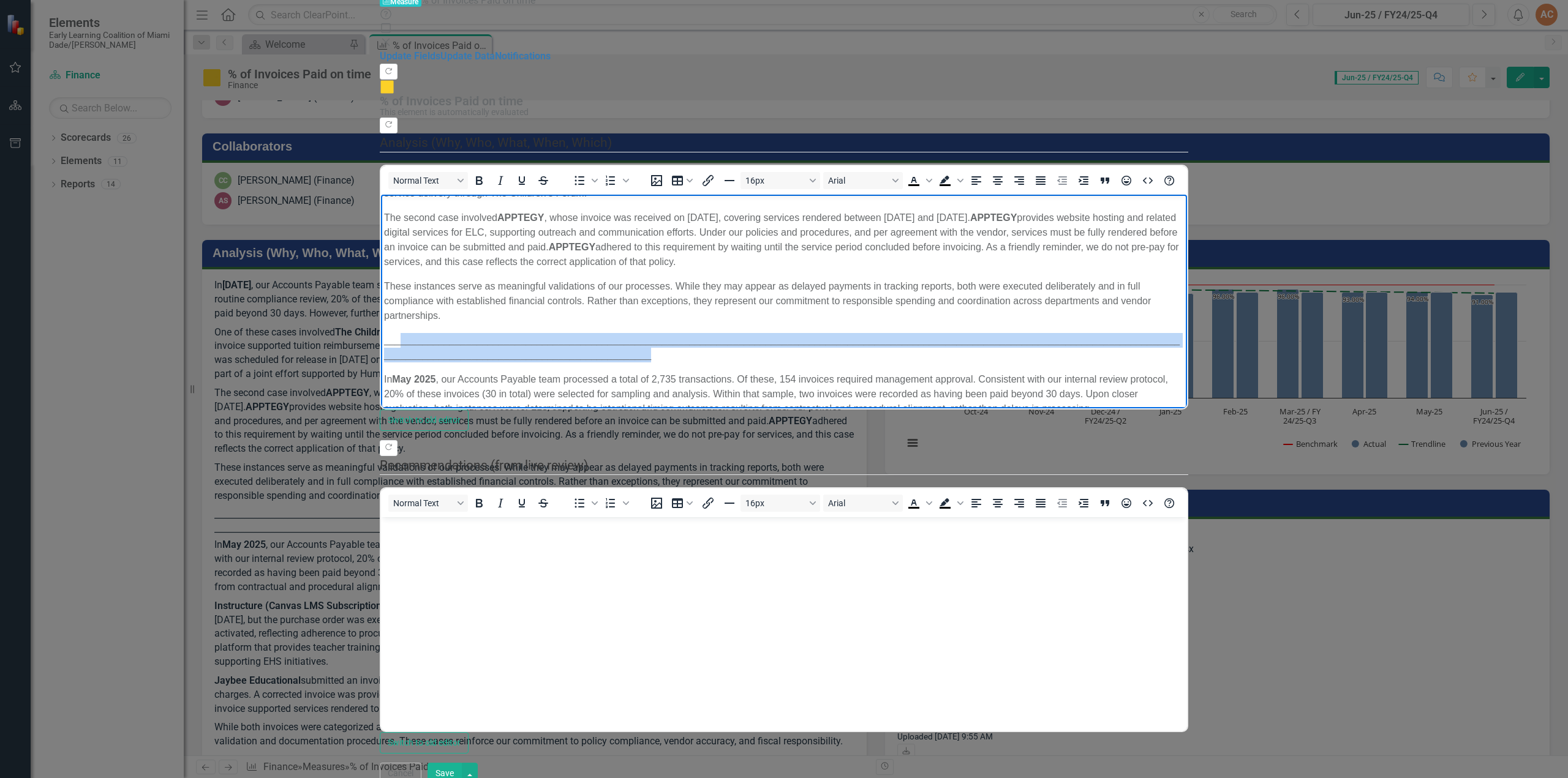
drag, startPoint x: 398, startPoint y: 353, endPoint x: 1459, endPoint y: 278, distance: 1063.6
click at [1187, 281] on html "In [DATE] , our Accounts Payable team successfully processed 2,810 transactions…" at bounding box center [784, 474] width 806 height 780
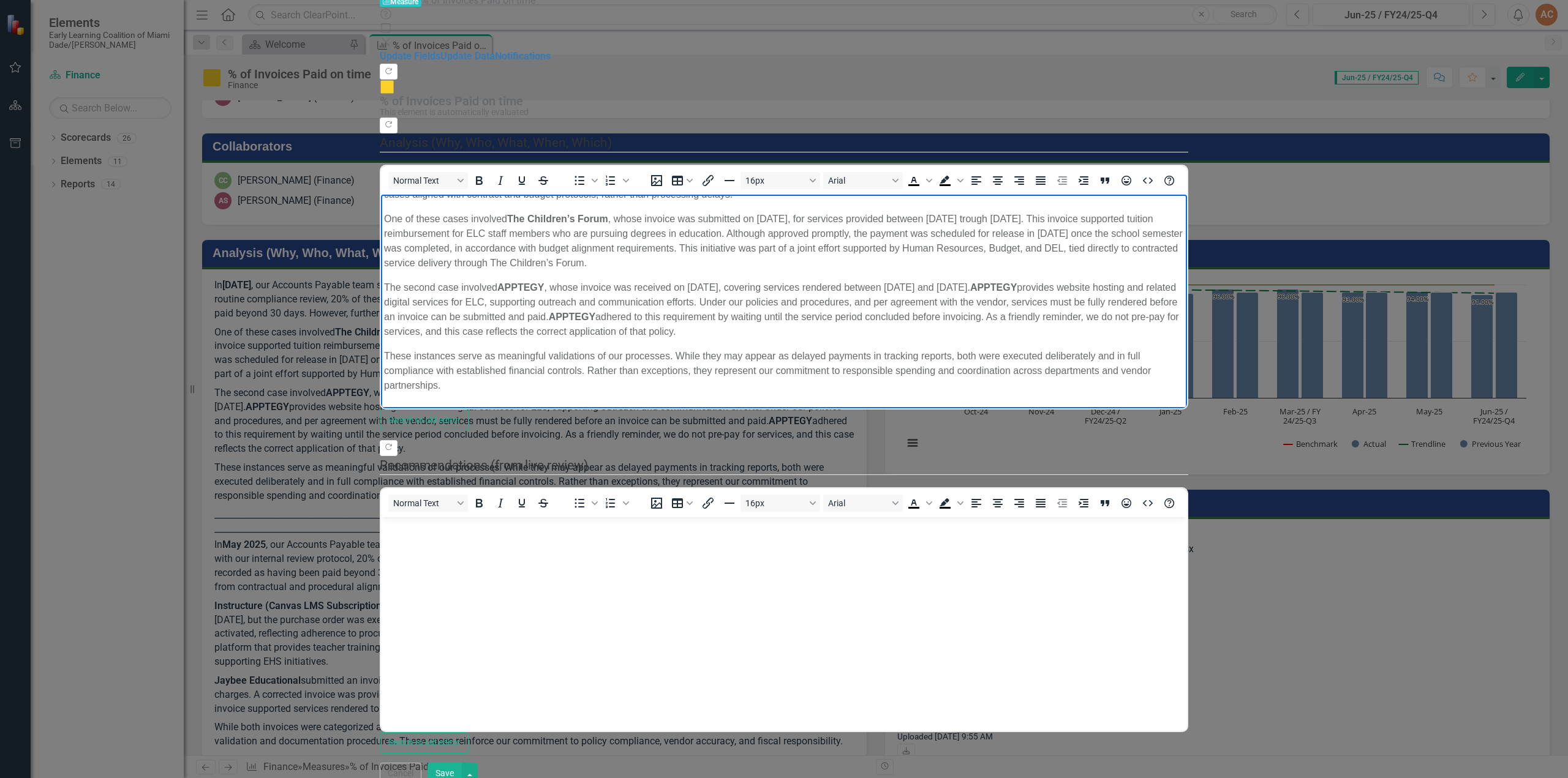
scroll to position [0, 0]
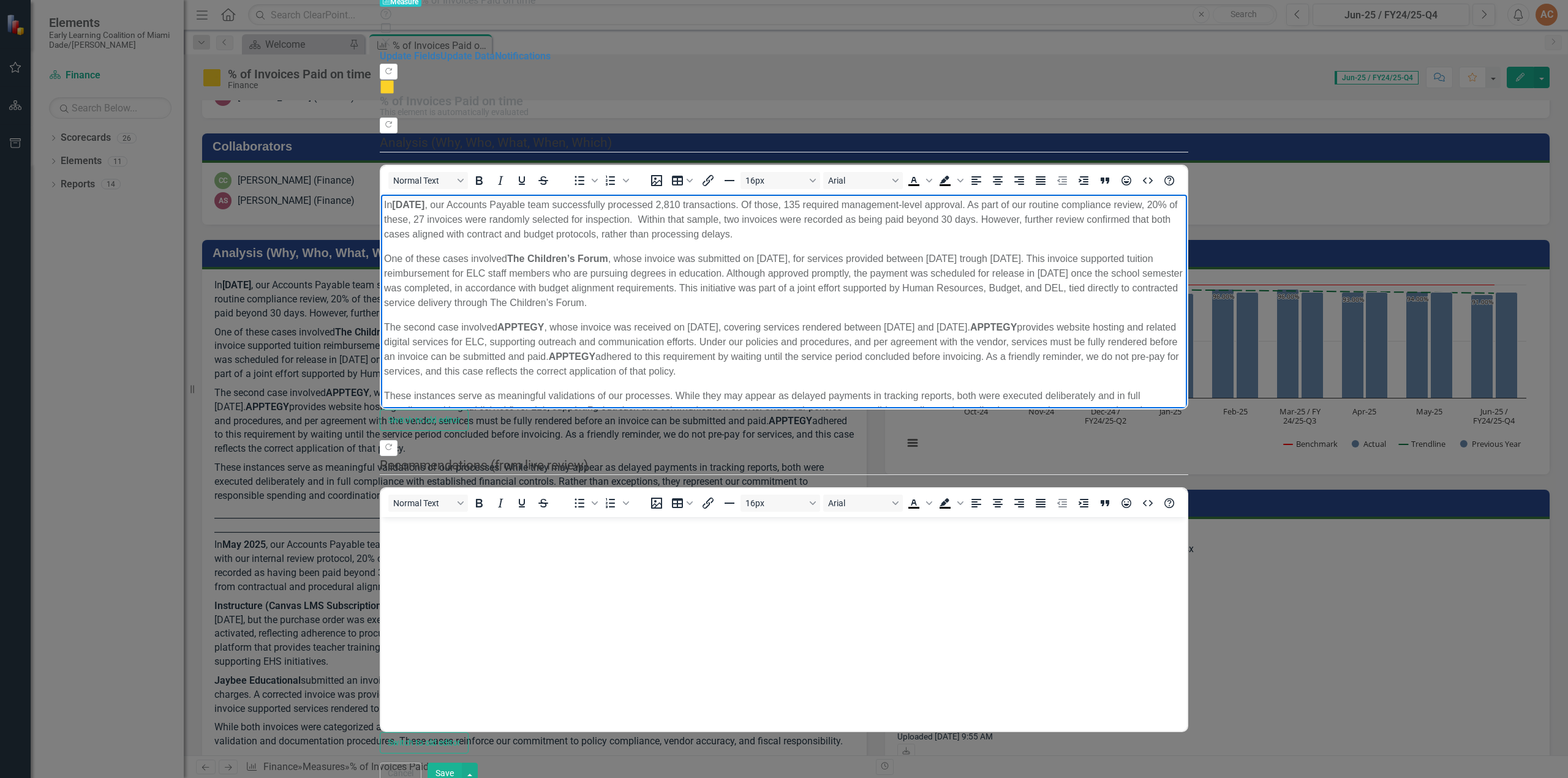
drag, startPoint x: 1459, startPoint y: 219, endPoint x: 1379, endPoint y: 287, distance: 105.0
click at [462, 764] on button "Save" at bounding box center [444, 773] width 34 height 22
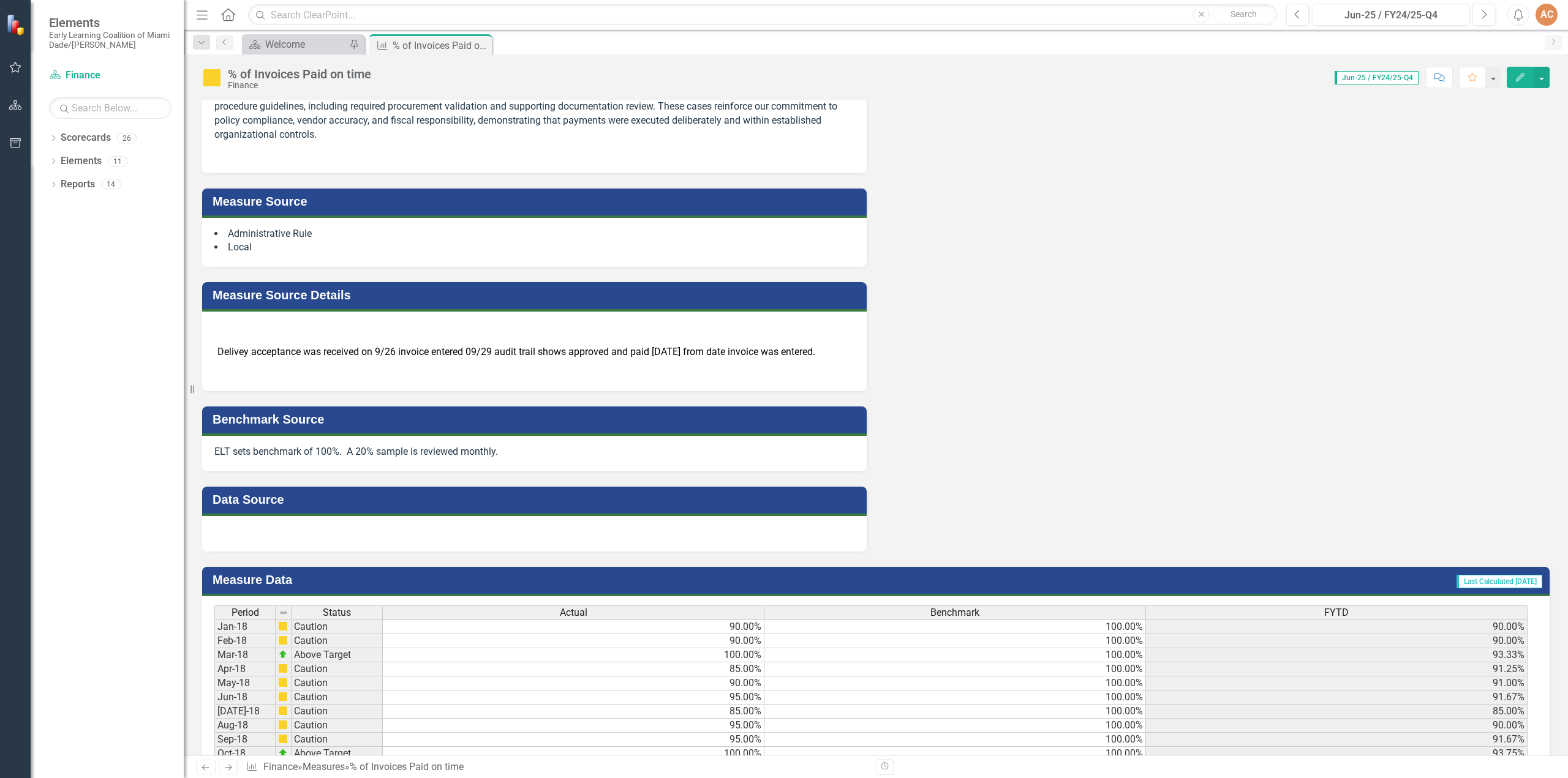
scroll to position [912, 0]
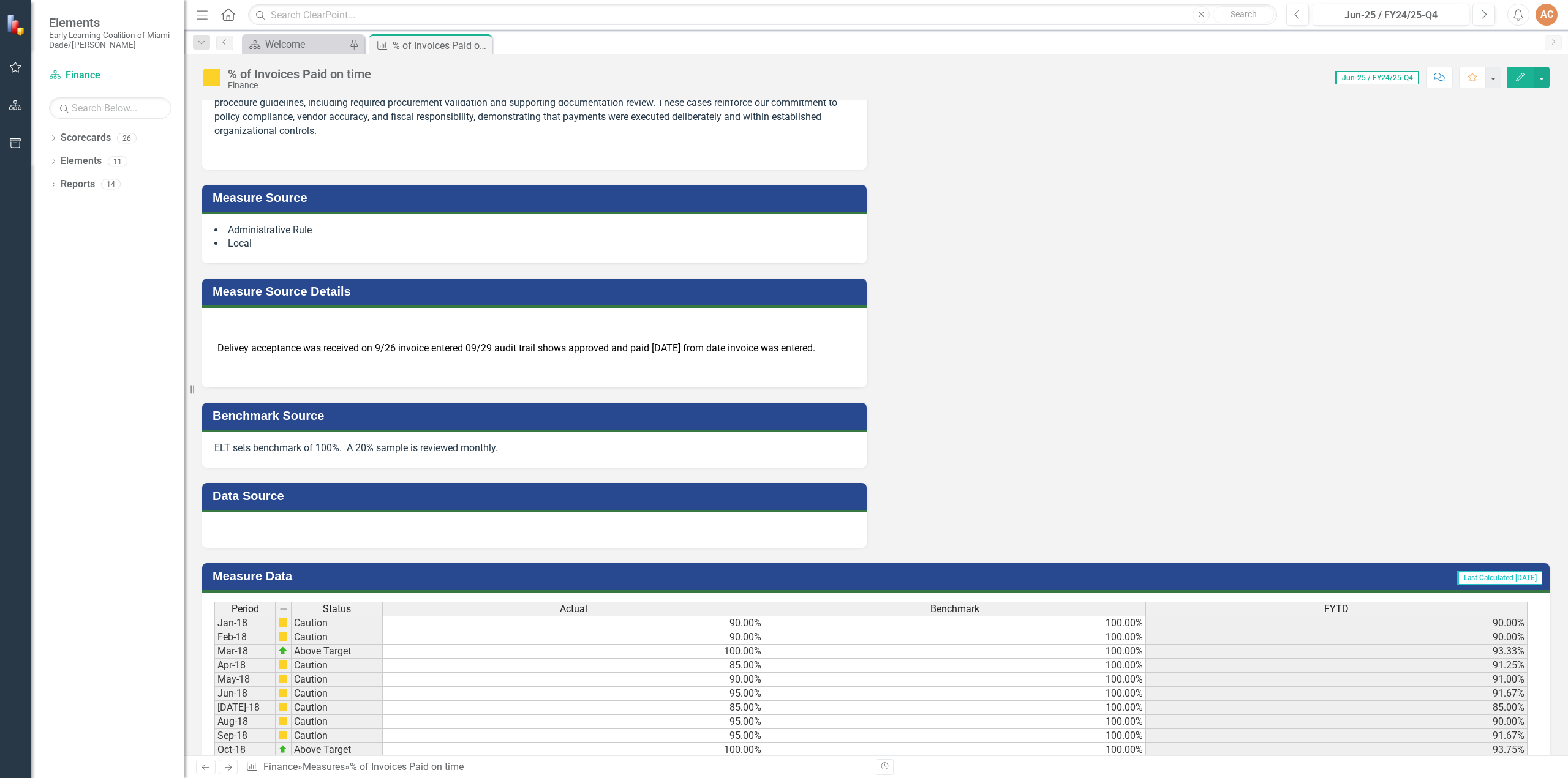
click at [1524, 77] on icon "Edit" at bounding box center [1520, 77] width 11 height 8
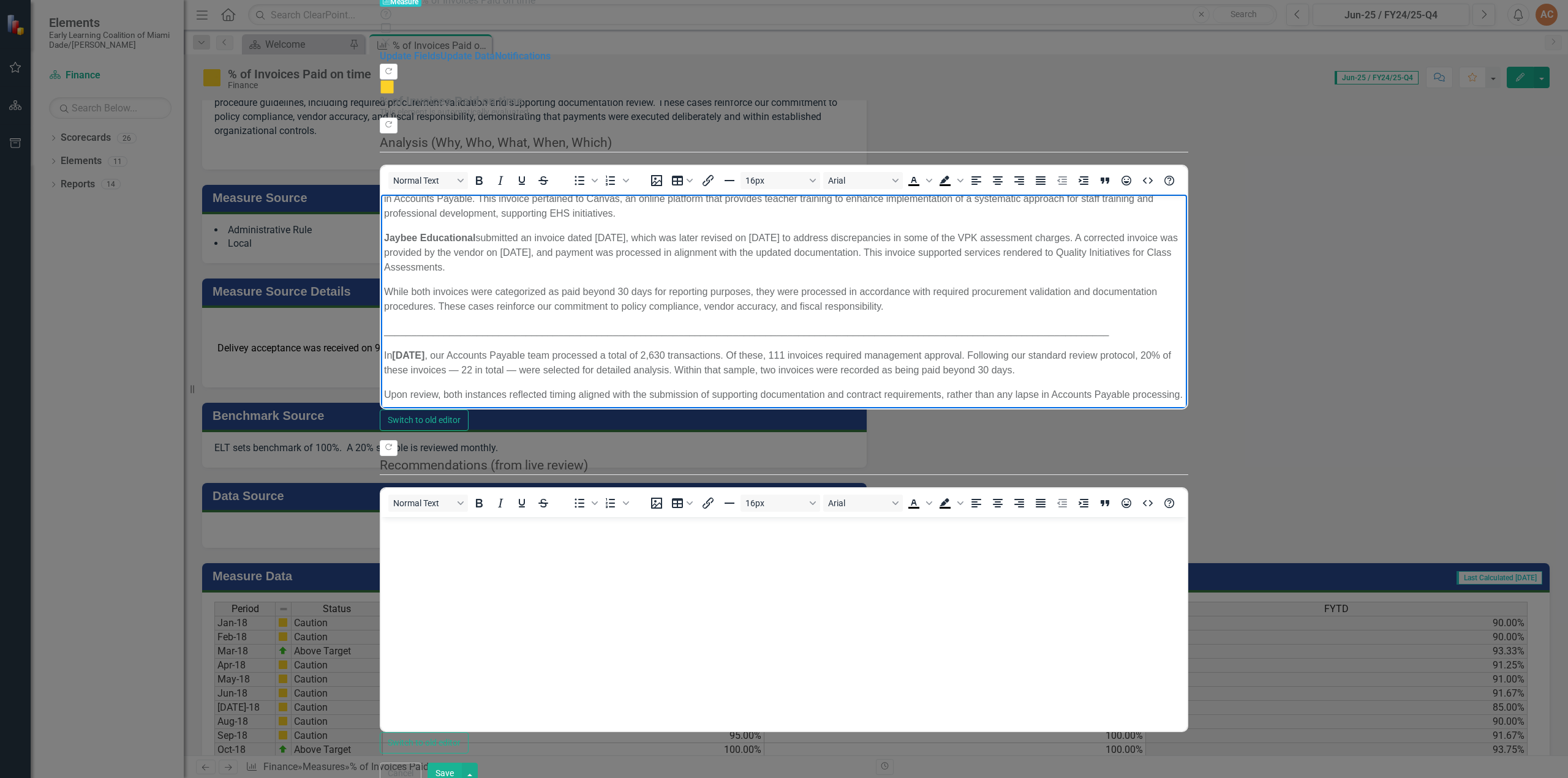
scroll to position [434, 0]
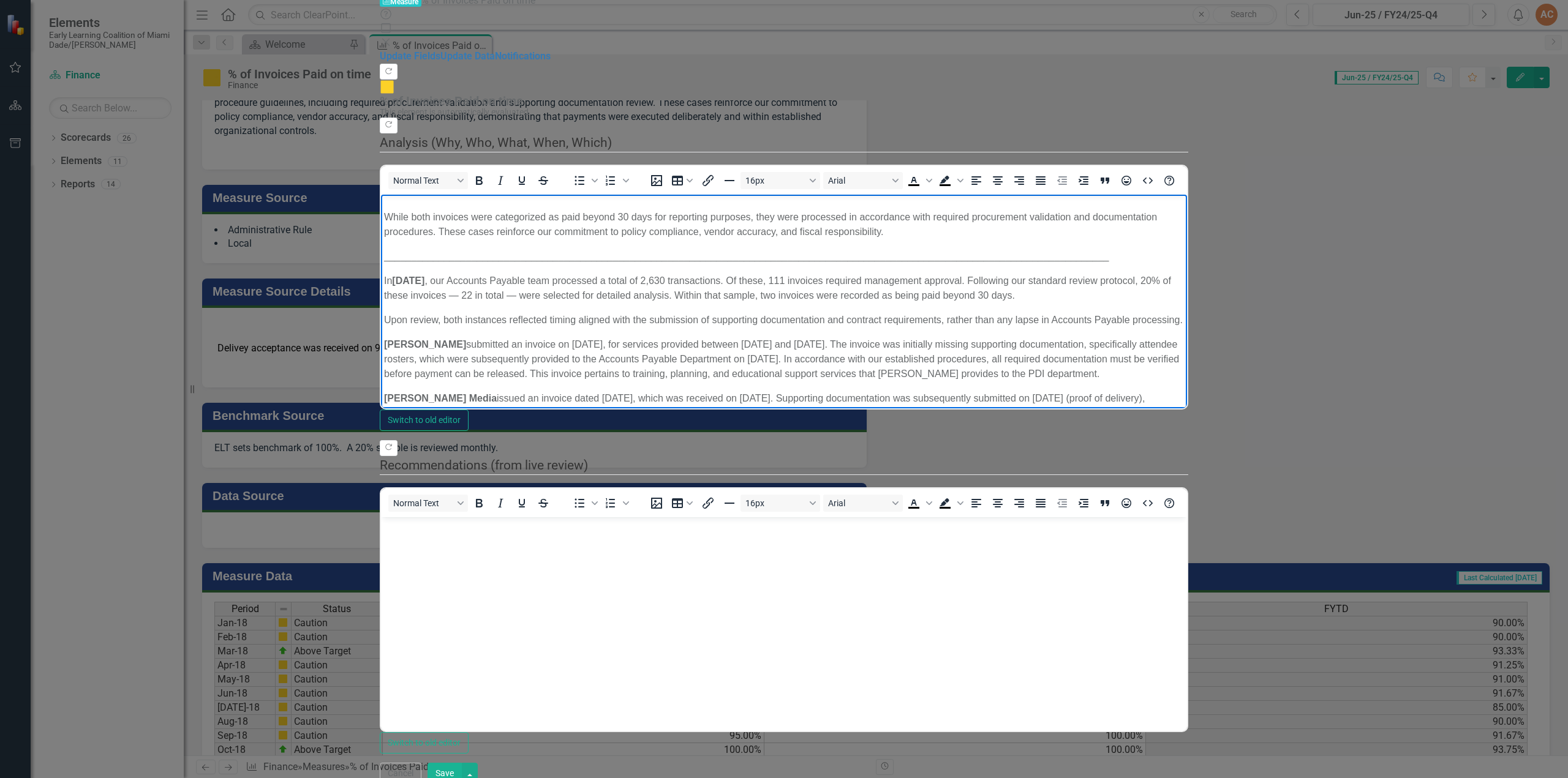
drag, startPoint x: 1457, startPoint y: 259, endPoint x: 1908, endPoint y: 620, distance: 577.7
click at [1188, 465] on div ""Update" fields in ClearPoint are the fields that change from reporting period …" at bounding box center [783, 408] width 808 height 690
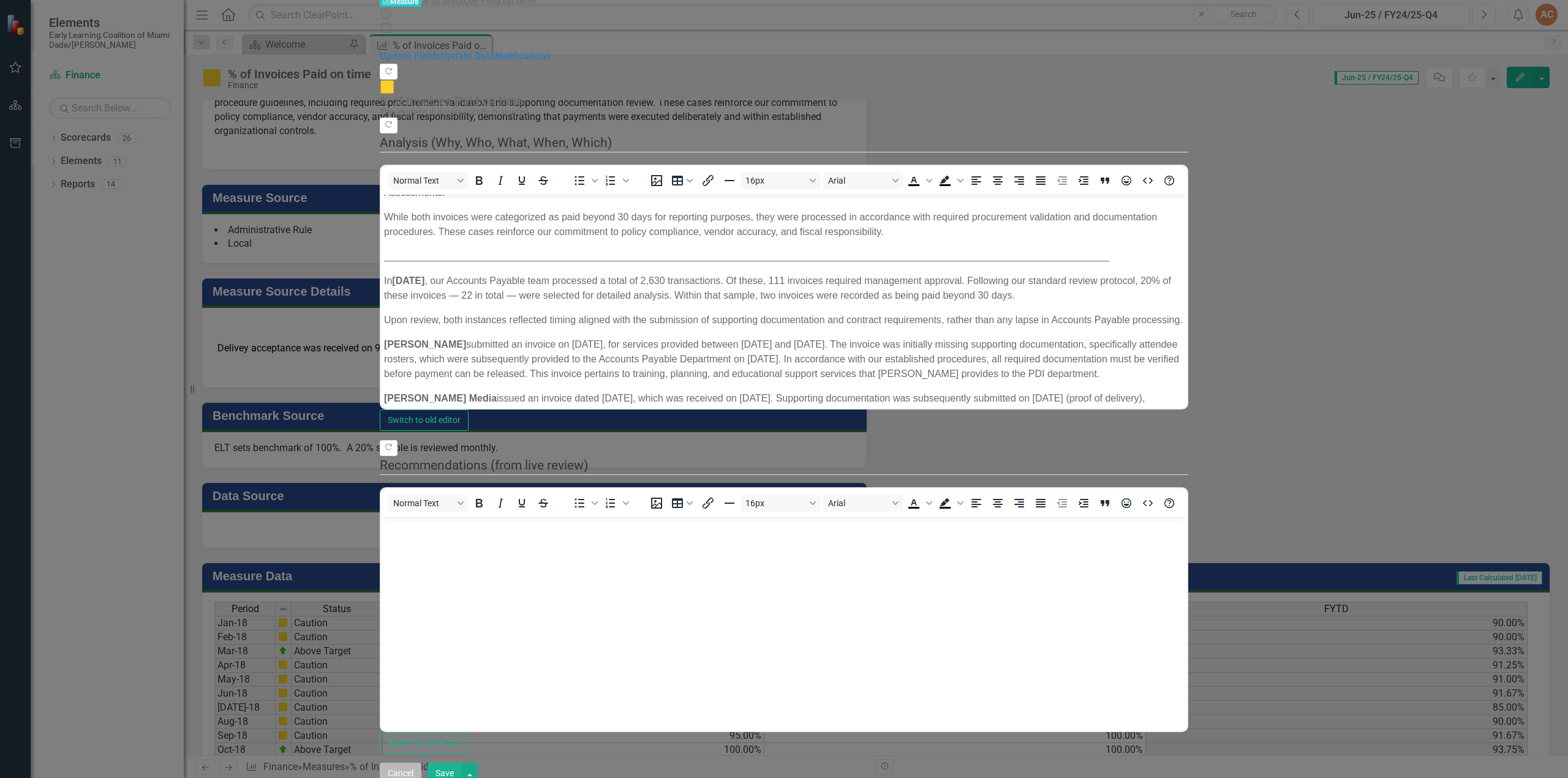
click at [421, 766] on button "Cancel" at bounding box center [400, 773] width 42 height 22
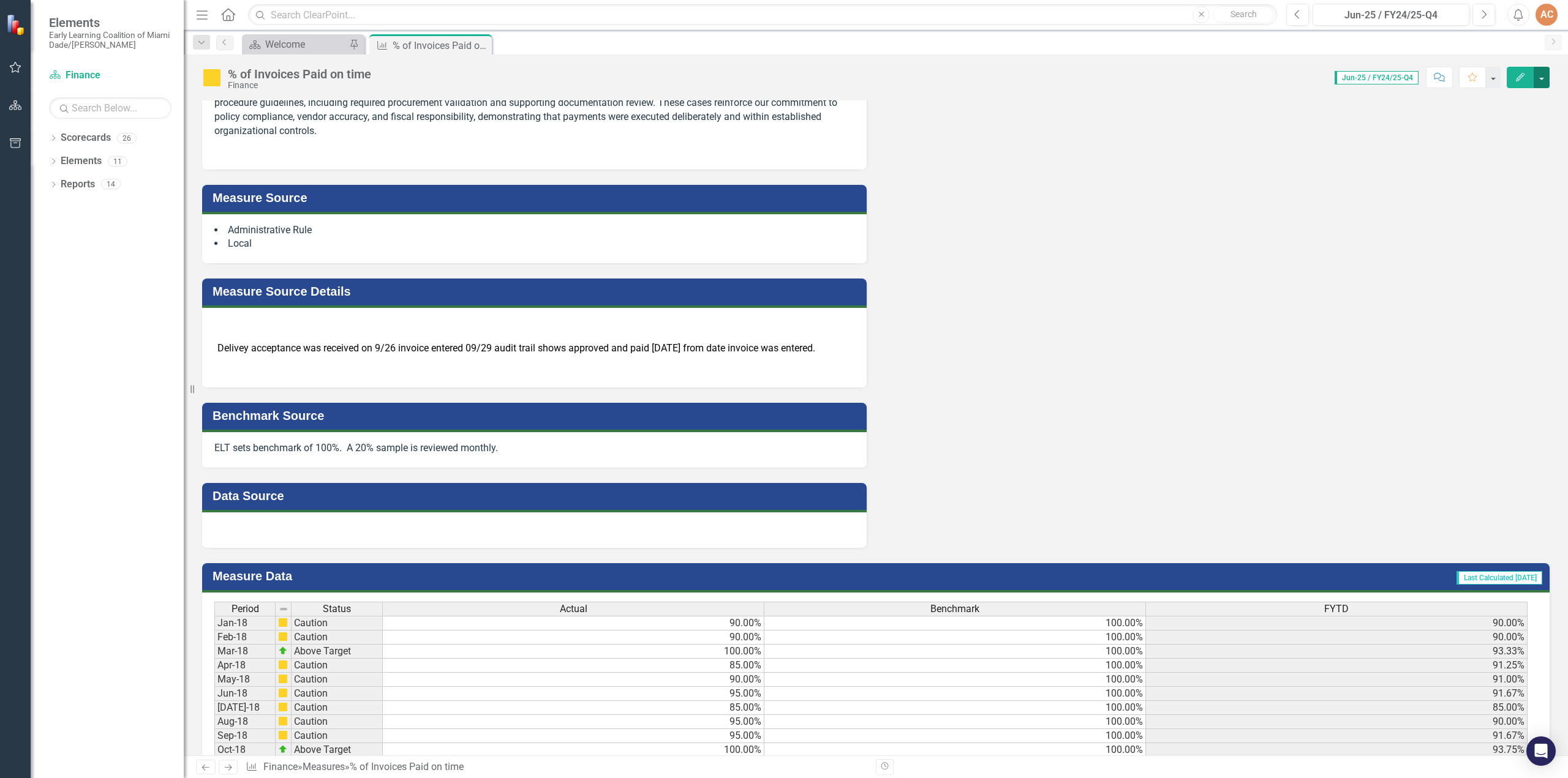
click at [1542, 78] on button "button" at bounding box center [1541, 77] width 16 height 22
click at [1499, 95] on link "Edit Edit Measure" at bounding box center [1489, 99] width 120 height 23
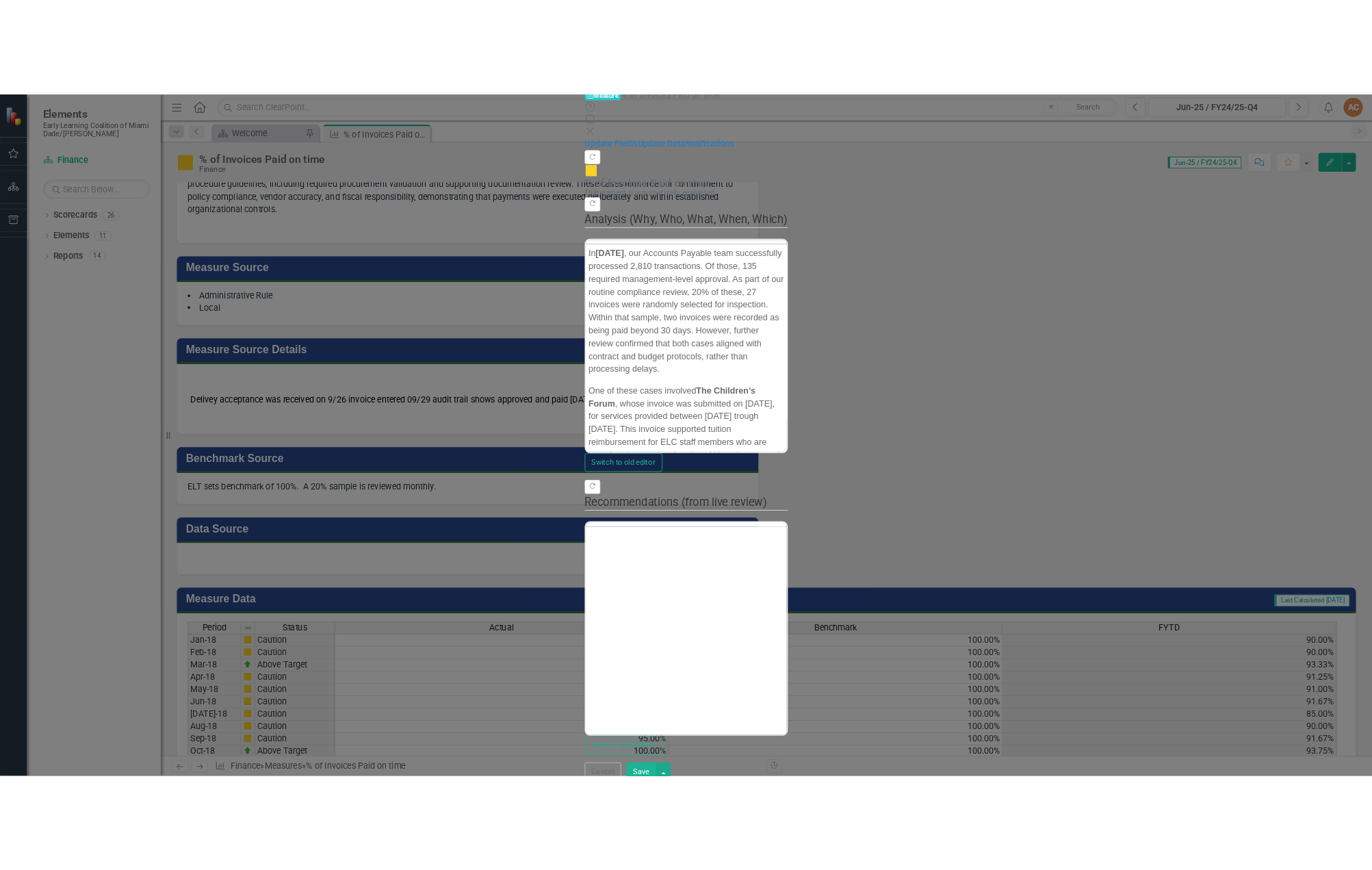
scroll to position [0, 0]
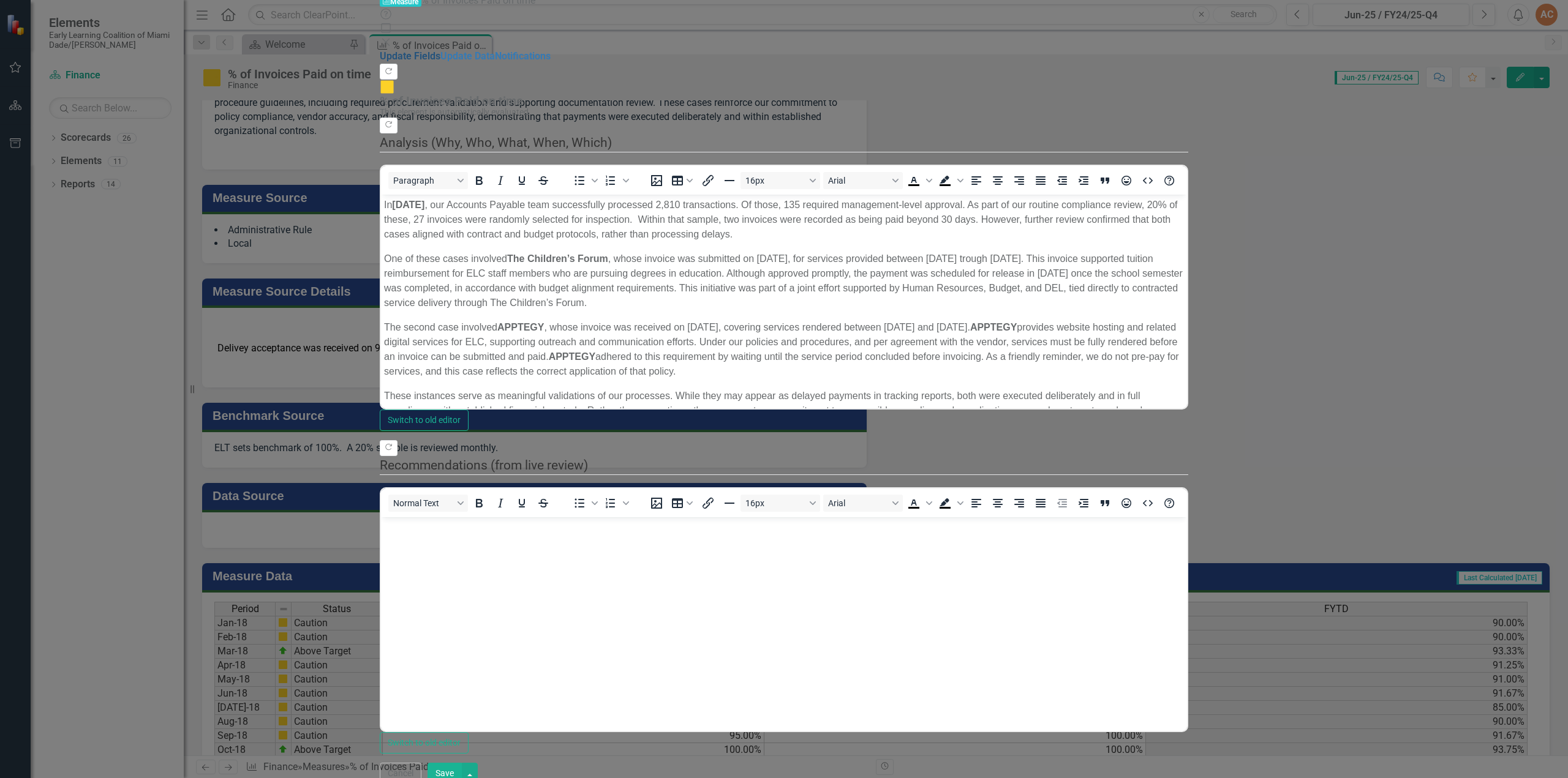
click at [380, 50] on link "Update Fields" at bounding box center [410, 56] width 61 height 12
click at [495, 62] on link "Notifications" at bounding box center [522, 56] width 56 height 12
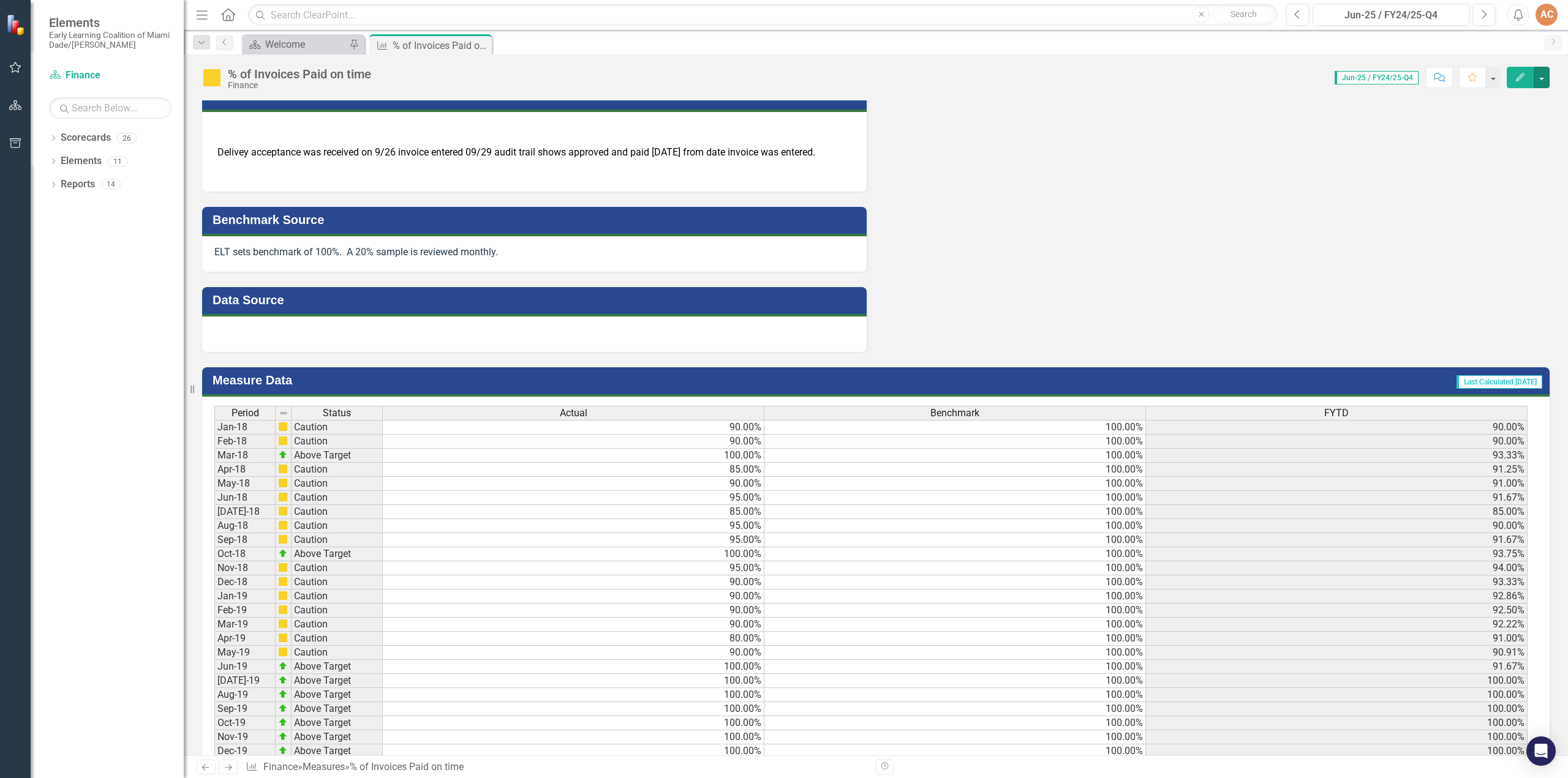
scroll to position [912, 0]
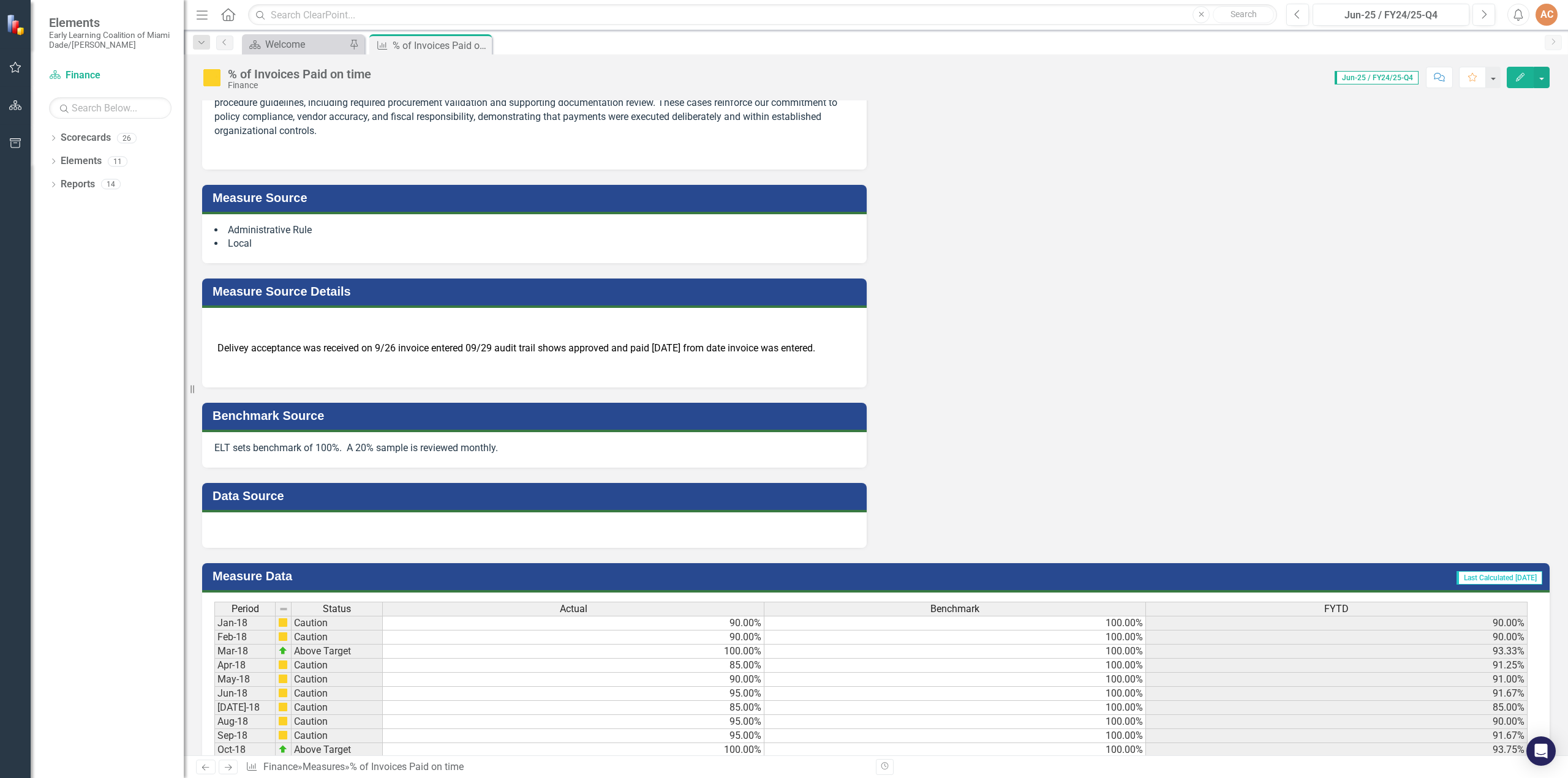
drag, startPoint x: 1558, startPoint y: 394, endPoint x: 1558, endPoint y: 327, distance: 67.0
click at [1558, 327] on div "Owner AS [PERSON_NAME] (Finance) Collaborators CC [PERSON_NAME] (Finance) AS [P…" at bounding box center [875, 587] width 1384 height 2826
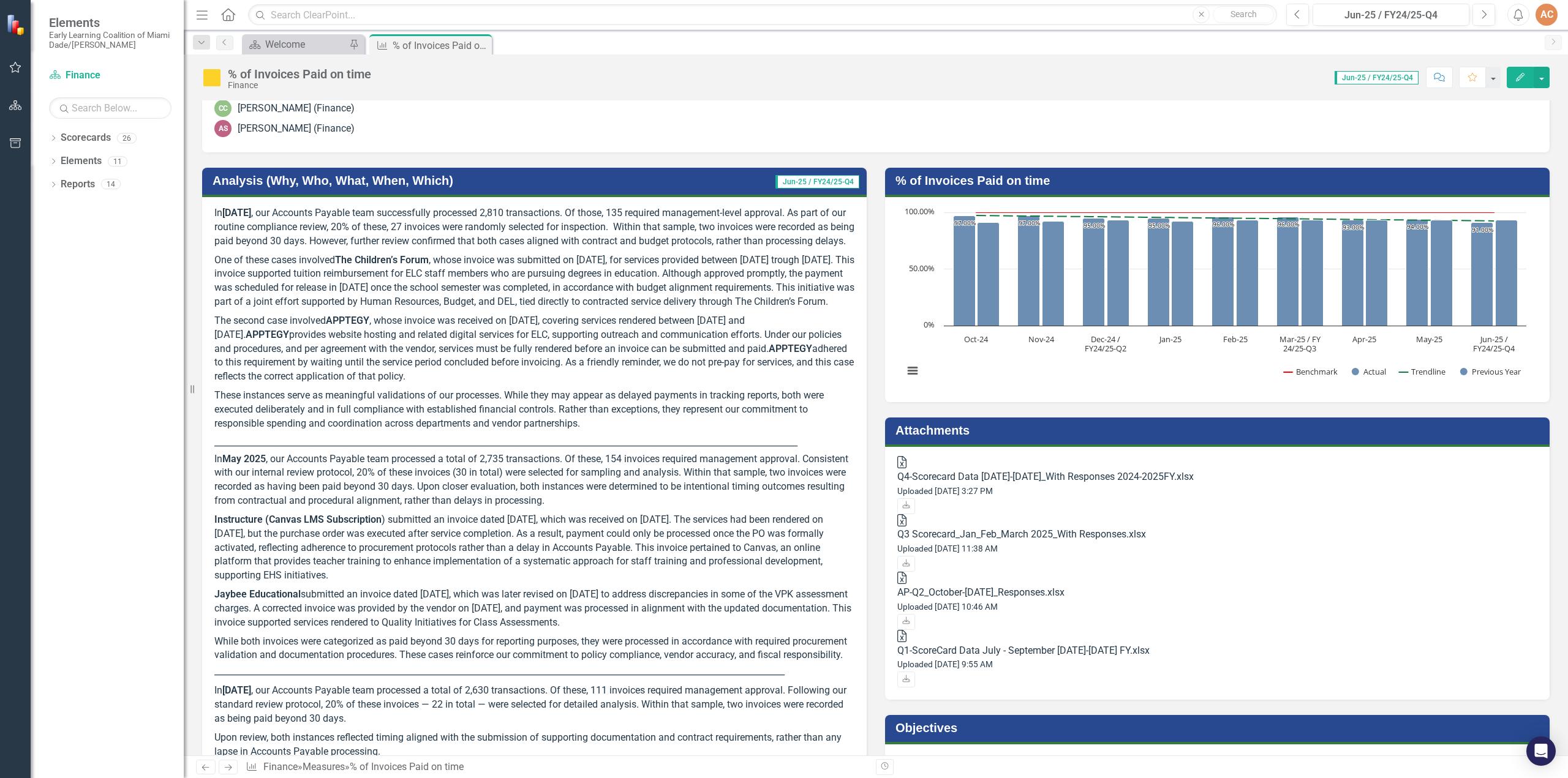
scroll to position [125, 0]
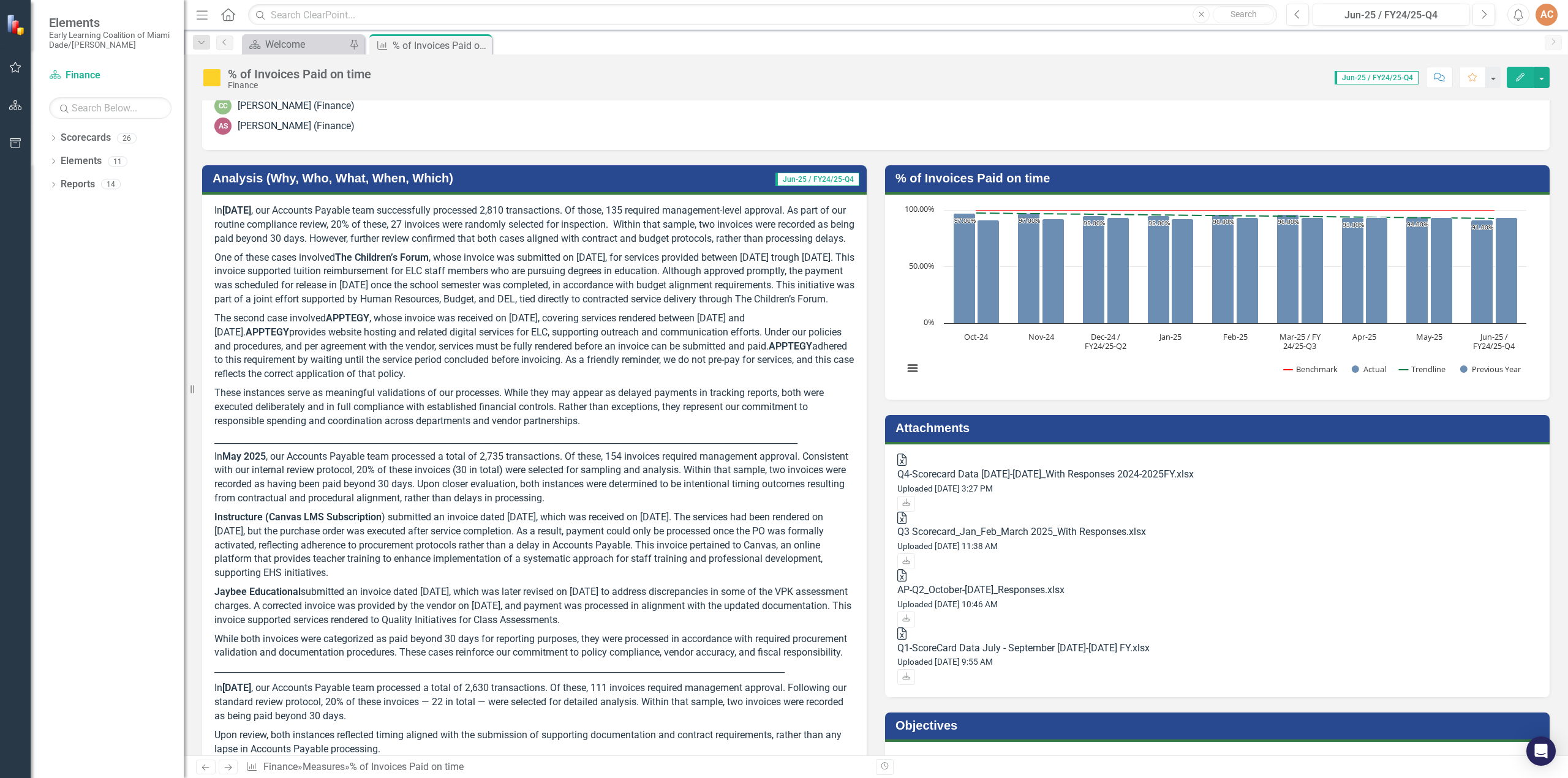
click at [591, 431] on p "These instances serve as meaningful validations of our processes. While they ma…" at bounding box center [534, 408] width 640 height 47
click at [588, 431] on p "These instances serve as meaningful validations of our processes. While they ma…" at bounding box center [534, 408] width 640 height 47
drag, startPoint x: 585, startPoint y: 448, endPoint x: 285, endPoint y: 338, distance: 319.5
click at [285, 338] on span "In [DATE] , our Accounts Payable team successfully processed 2,810 transactions…" at bounding box center [534, 574] width 640 height 740
click at [1522, 78] on icon "Edit" at bounding box center [1520, 77] width 11 height 8
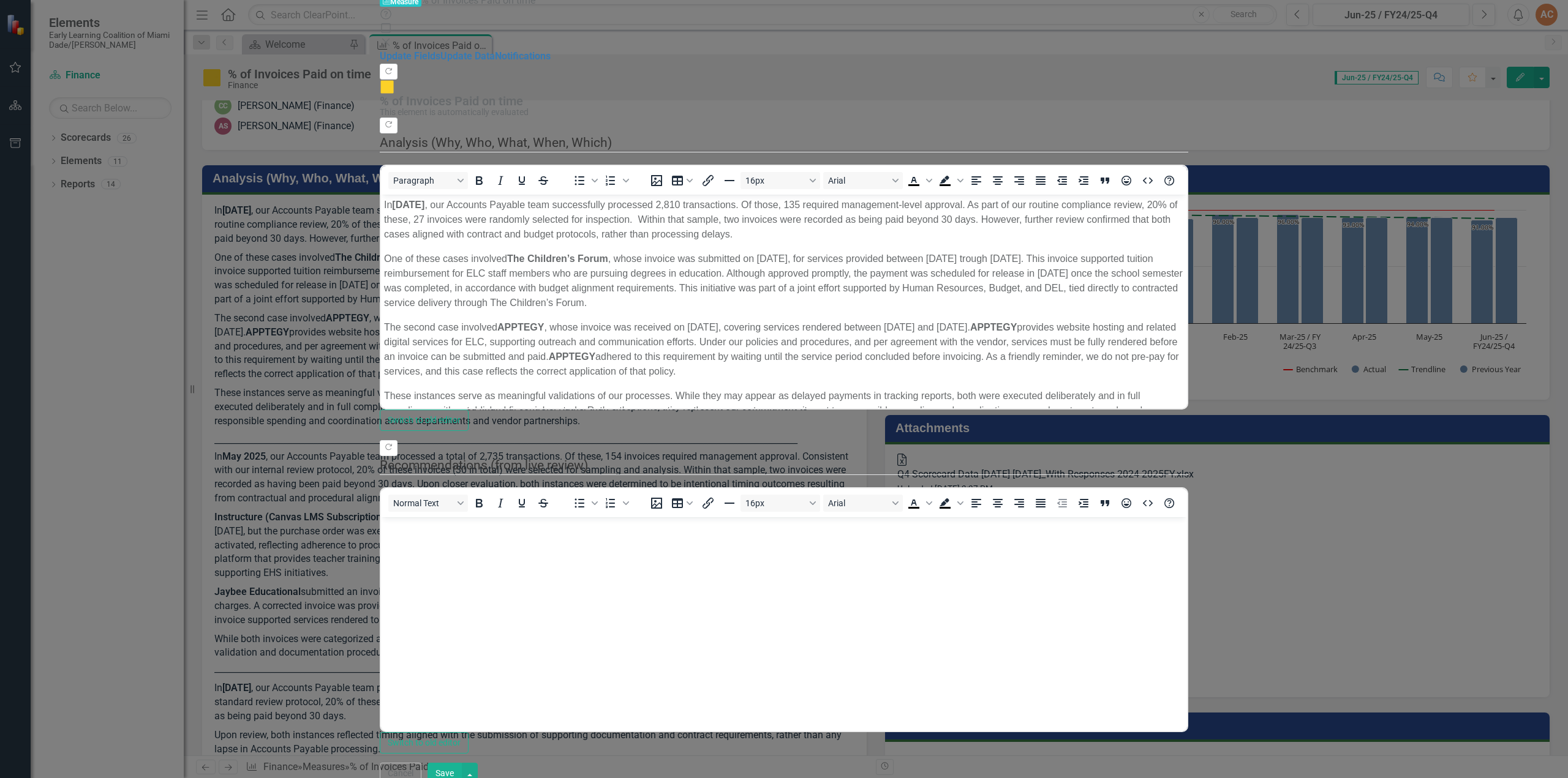
scroll to position [0, 0]
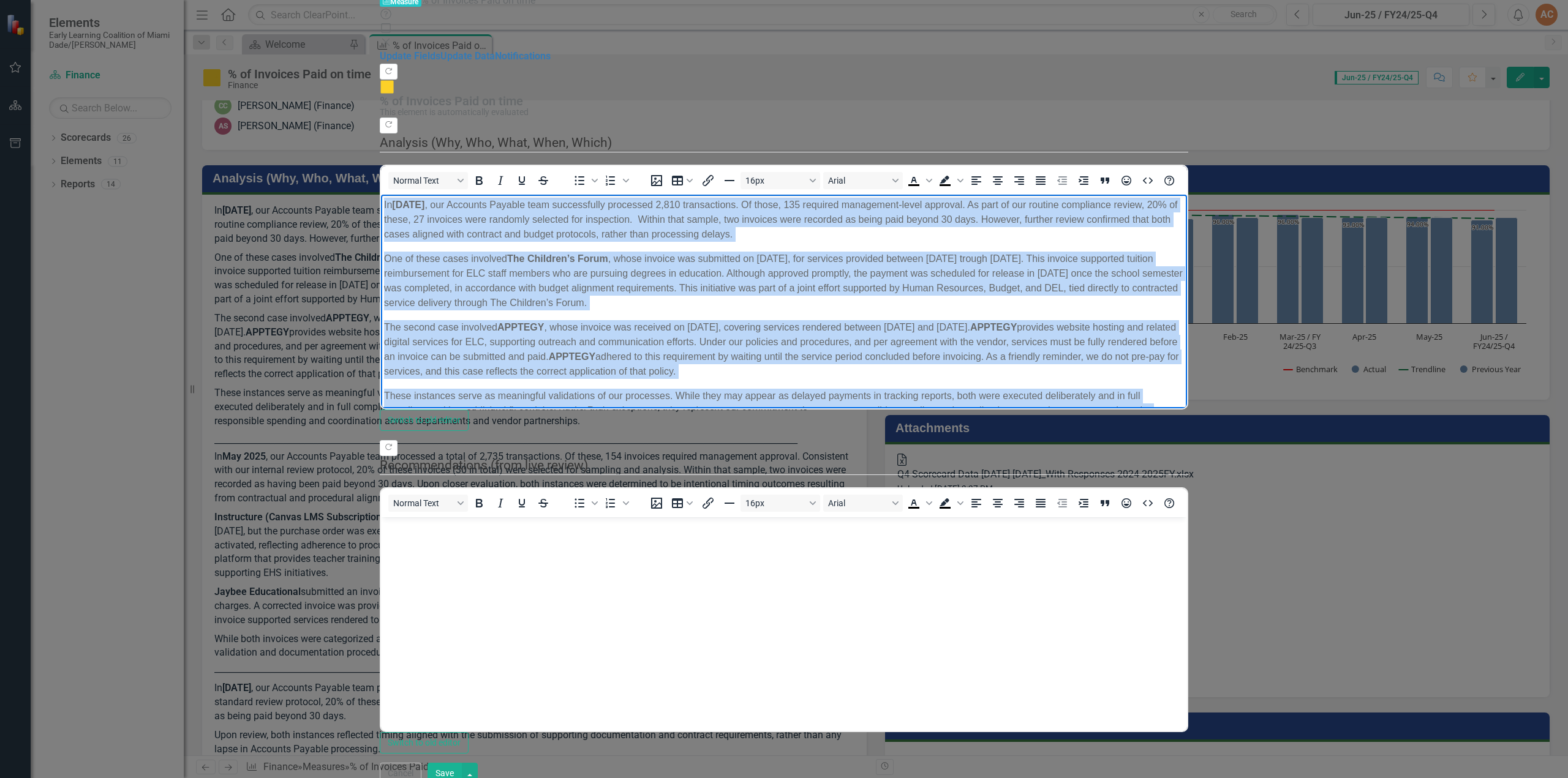
drag, startPoint x: 384, startPoint y: 203, endPoint x: 960, endPoint y: 376, distance: 601.4
click at [969, 375] on body "In [DATE] , our Accounts Payable team successfully processed 2,810 transactions…" at bounding box center [784, 577] width 806 height 766
copy body "Lo Ipsum 1476 , dol Sitametc Adipisc elit seddoeiusmod temporinc 0,359 utlabore…"
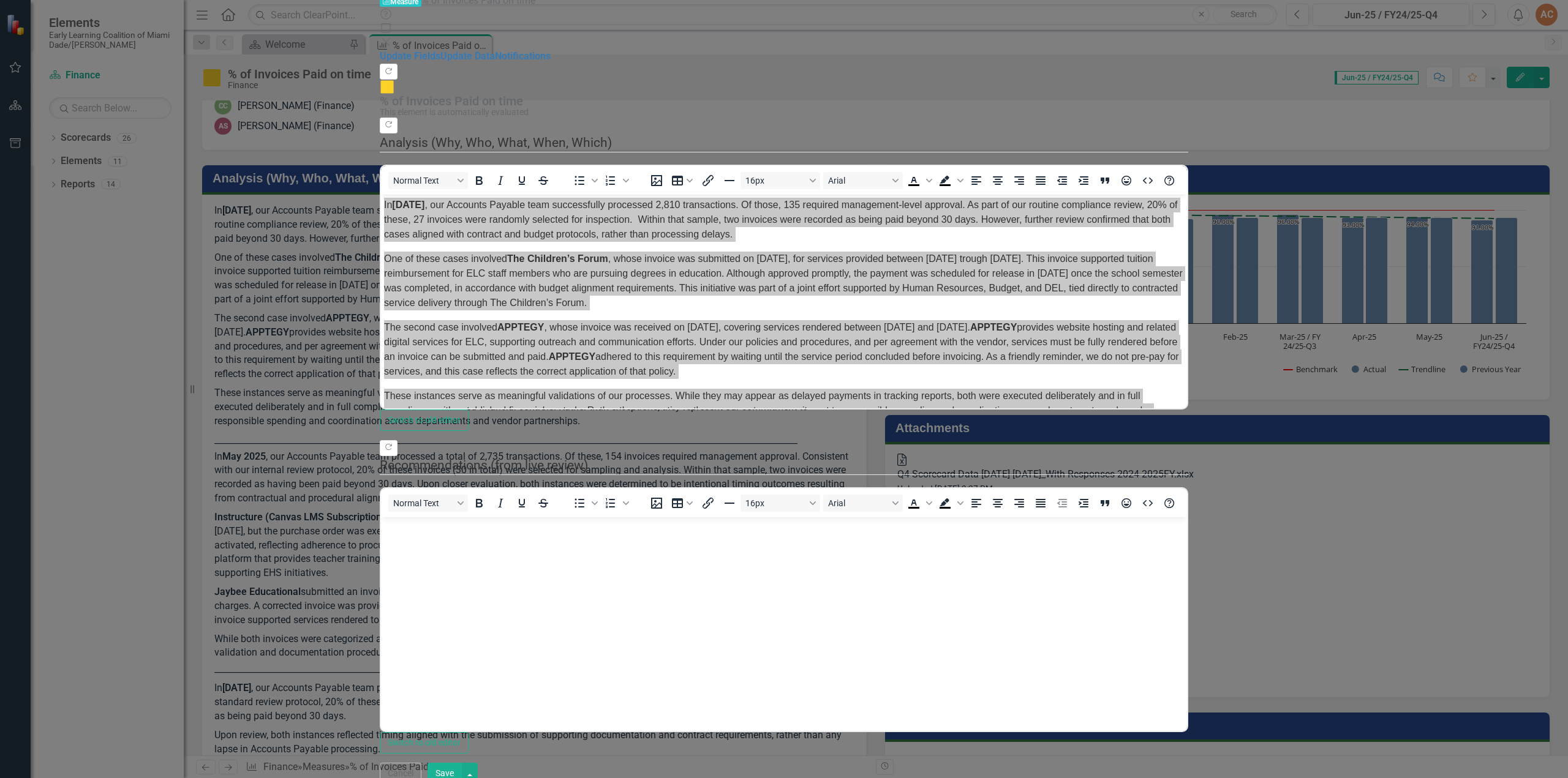
click at [392, 37] on icon "Close" at bounding box center [385, 42] width 12 height 10
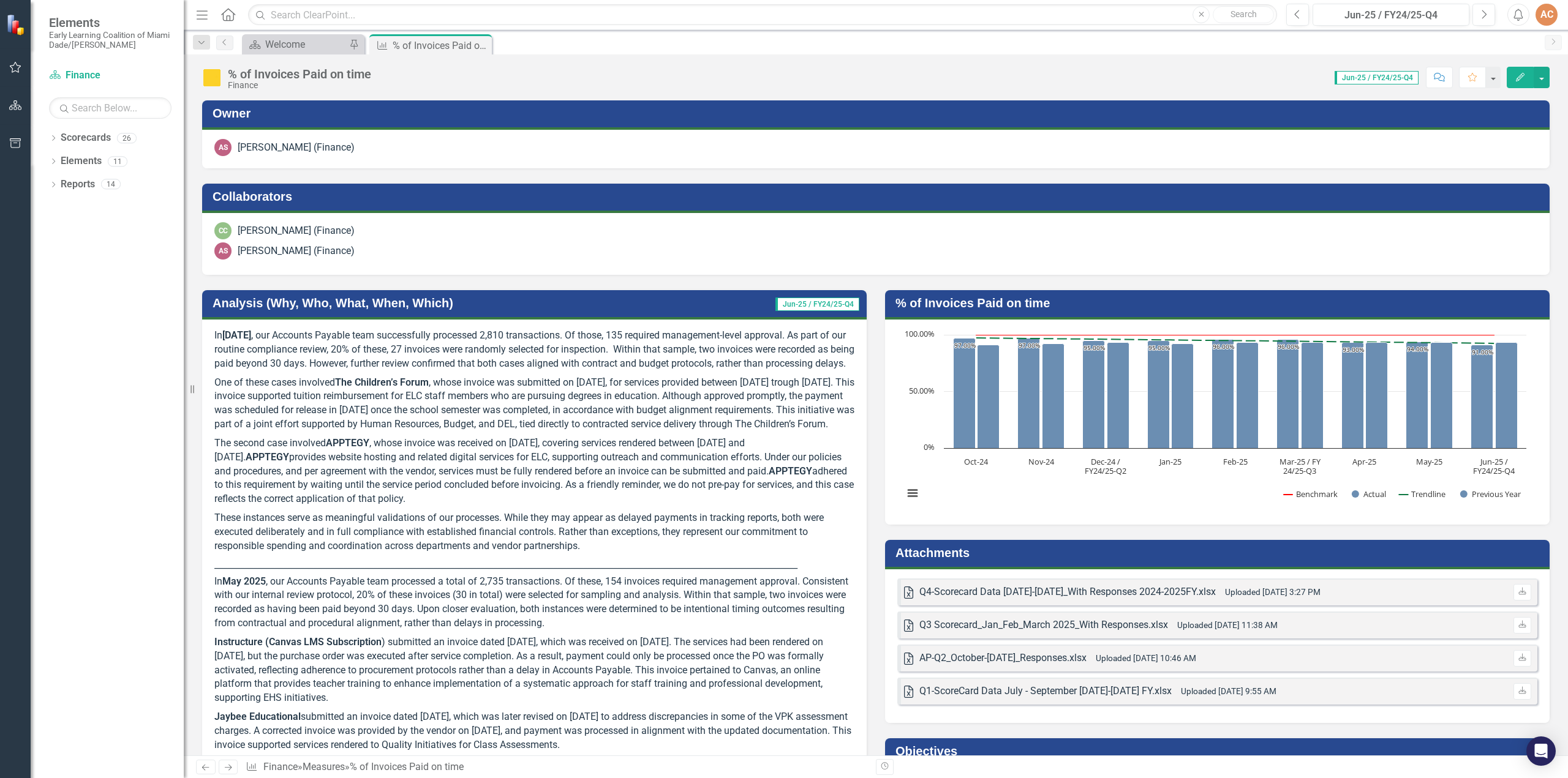
scroll to position [125, 0]
